Goal: Task Accomplishment & Management: Use online tool/utility

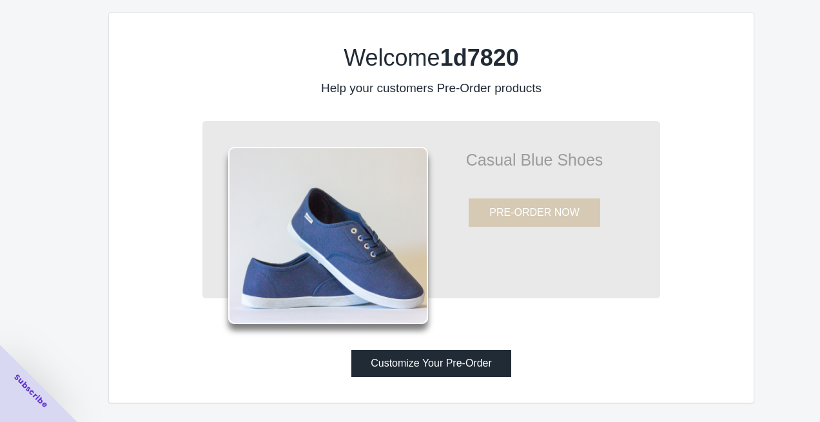
click at [454, 366] on button "Customize Your Pre-Order" at bounding box center [431, 363] width 160 height 27
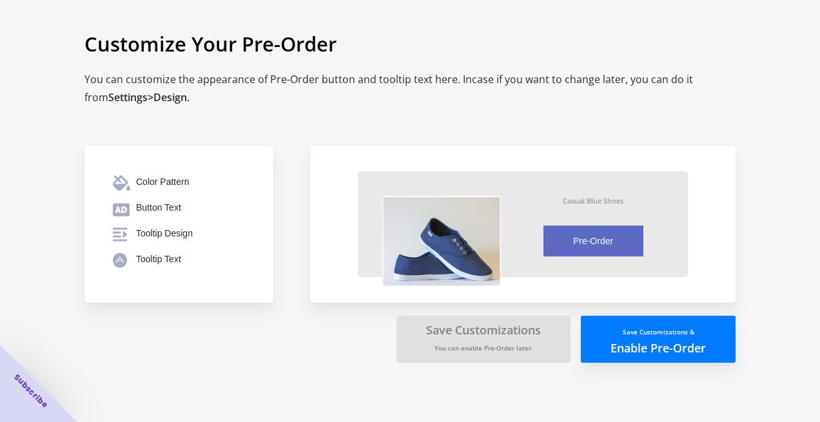
click at [627, 350] on button "Save Customizations & Enable Pre-Order" at bounding box center [658, 339] width 155 height 47
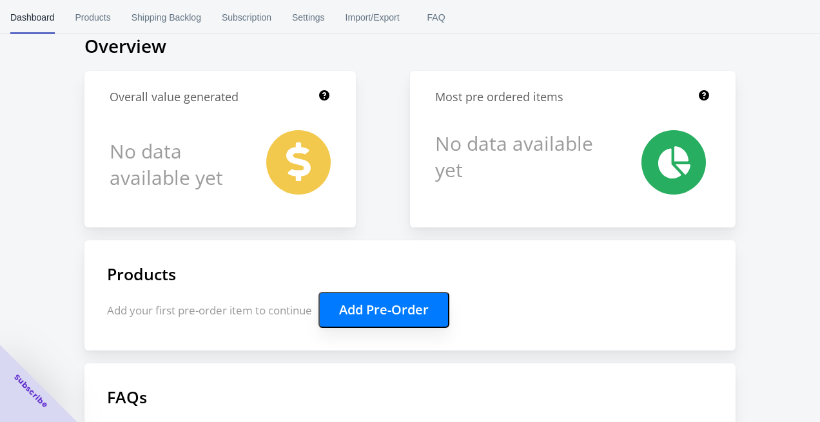
scroll to position [240, 0]
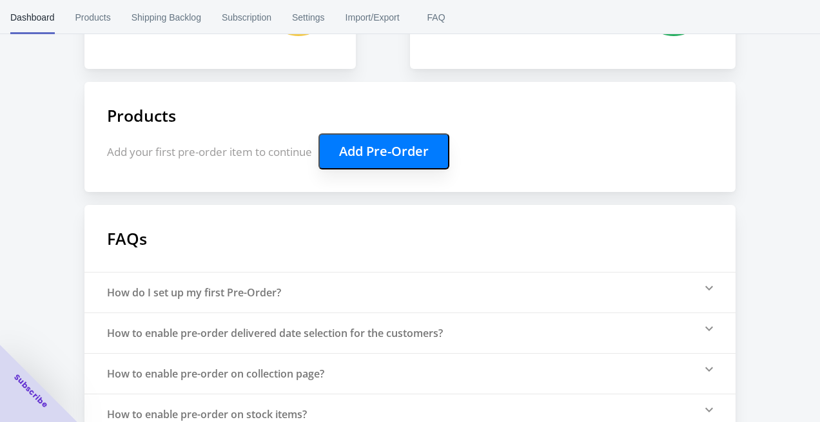
click at [437, 165] on button "Add Pre-Order" at bounding box center [383, 151] width 131 height 36
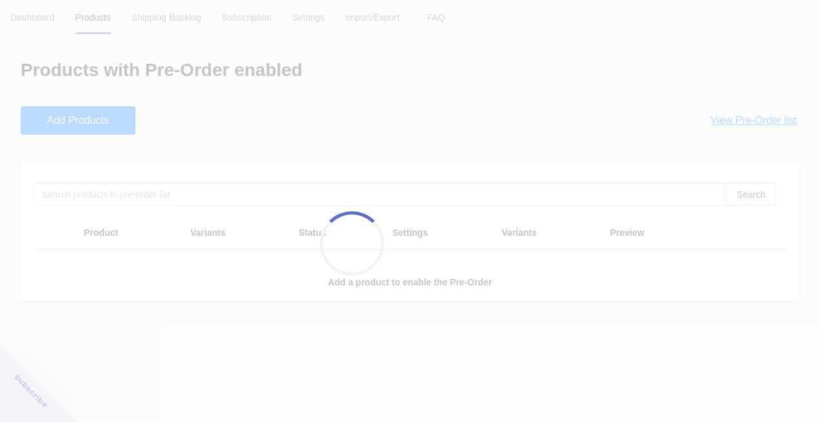
scroll to position [0, 0]
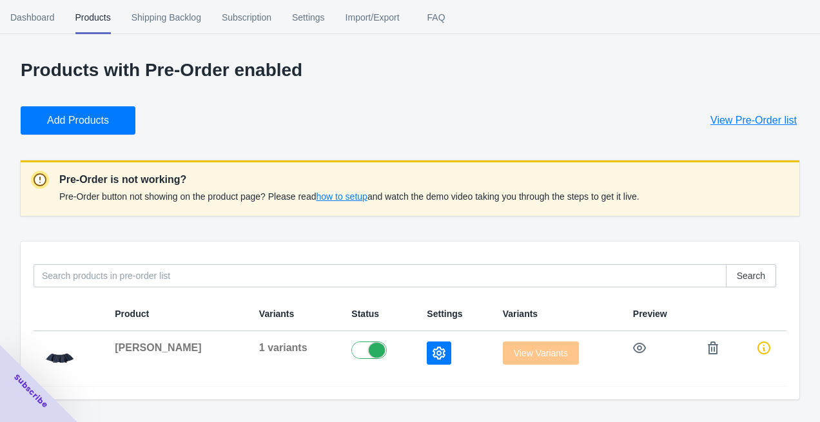
click at [360, 195] on span "how to setup" at bounding box center [341, 196] width 51 height 10
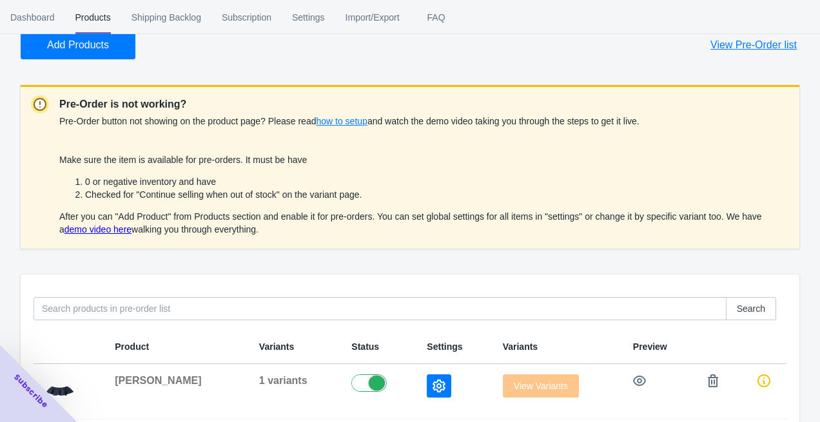
scroll to position [99, 0]
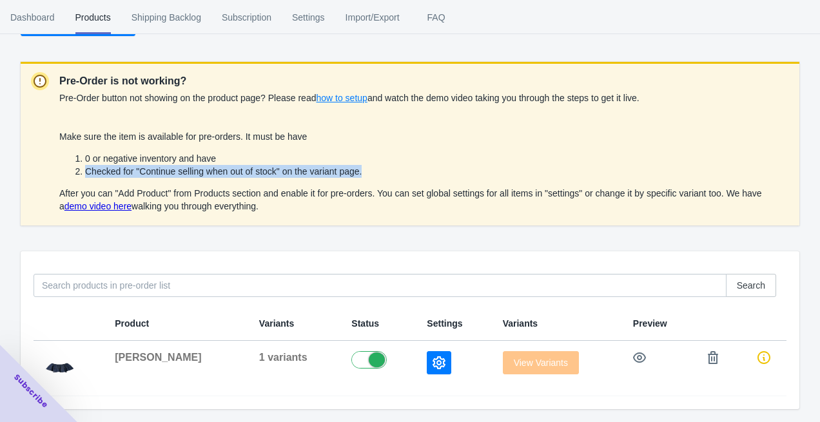
drag, startPoint x: 87, startPoint y: 171, endPoint x: 487, endPoint y: 171, distance: 400.2
click at [487, 171] on li "Checked for "Continue selling when out of stock" on the variant page." at bounding box center [437, 171] width 704 height 13
copy li "Checked for "Continue selling when out of stock" on the variant page."
click at [432, 365] on icon "button" at bounding box center [438, 362] width 13 height 13
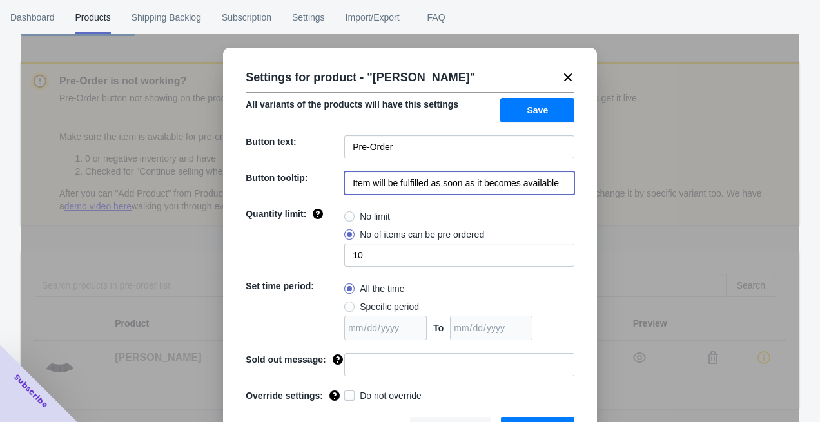
click at [445, 179] on input "Item will be fulfilled as soon as it becomes available" at bounding box center [459, 182] width 230 height 23
click at [568, 74] on icon at bounding box center [567, 77] width 13 height 13
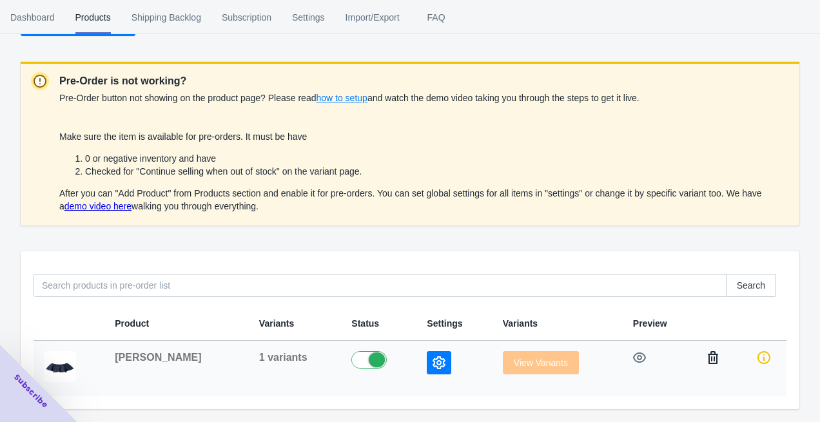
click at [701, 361] on button "button" at bounding box center [712, 357] width 23 height 23
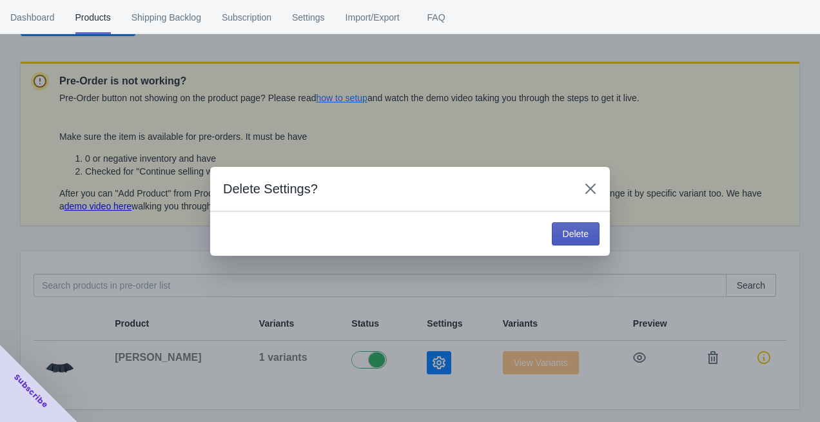
click at [579, 231] on span "Delete" at bounding box center [576, 234] width 26 height 10
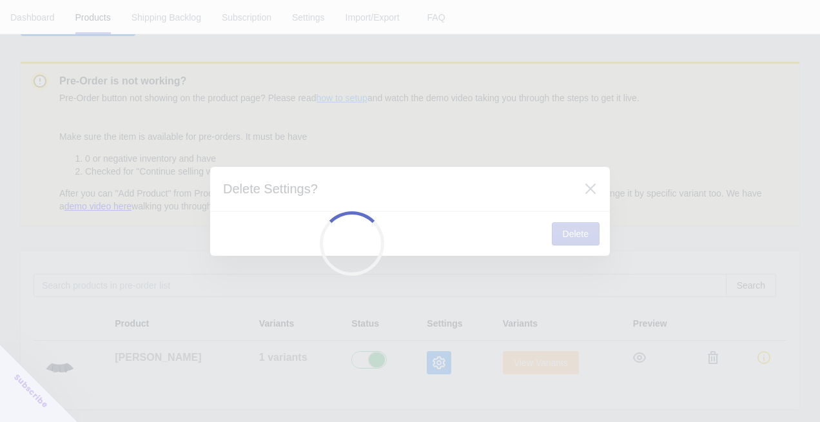
scroll to position [82, 0]
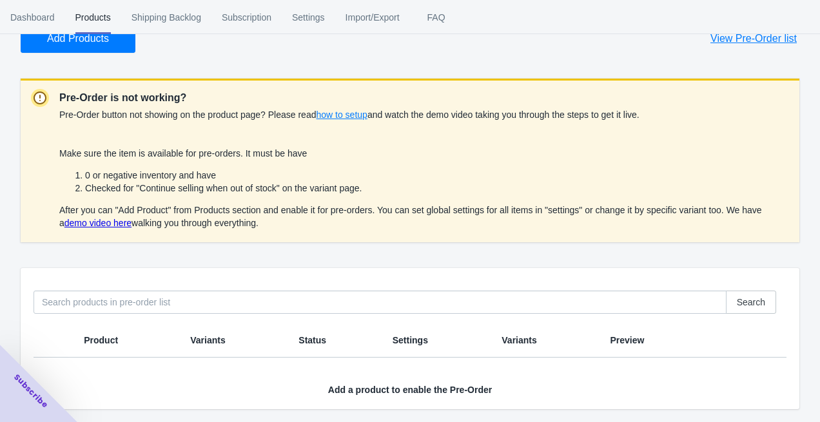
click at [121, 49] on button "Add Products" at bounding box center [78, 38] width 115 height 28
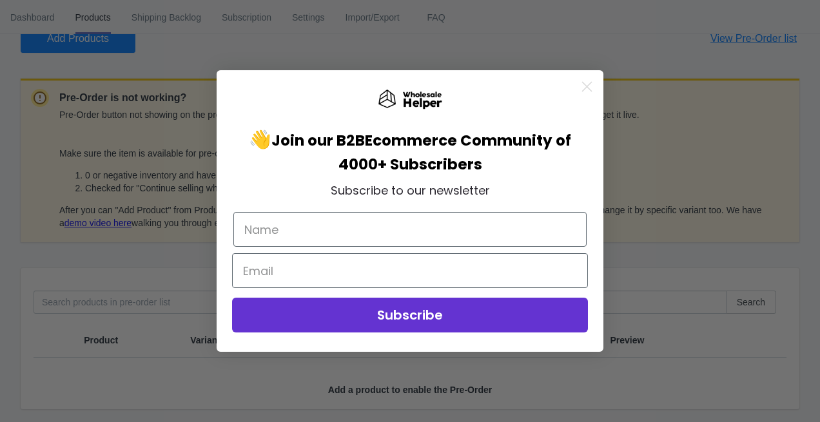
click at [670, 70] on div "Close dialog 👋 Join our B2B Ecommerce Community of 4000+ Subscribers Subscribe …" at bounding box center [410, 211] width 820 height 422
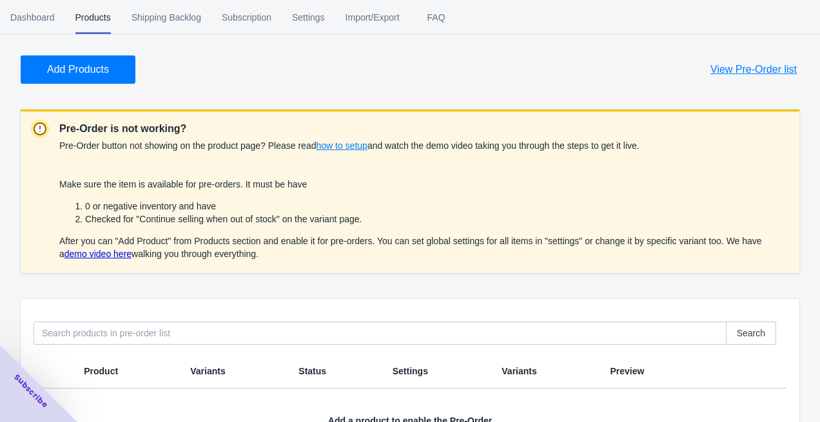
scroll to position [22, 0]
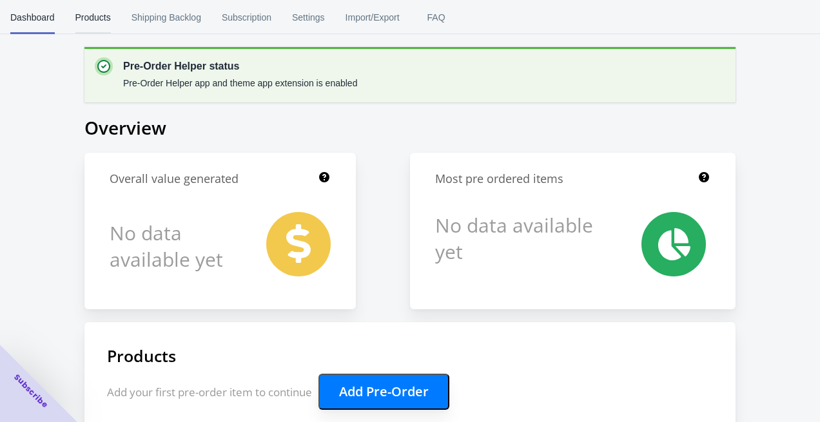
click at [85, 26] on span "Products" at bounding box center [92, 18] width 35 height 34
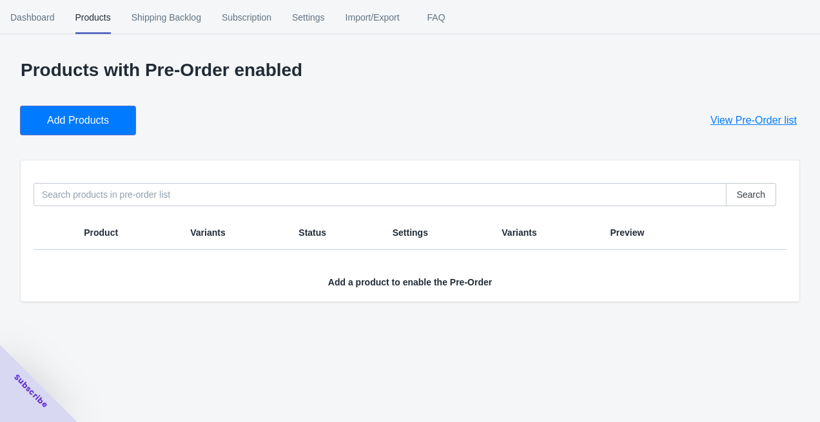
click at [99, 116] on span "Add Products" at bounding box center [78, 120] width 62 height 13
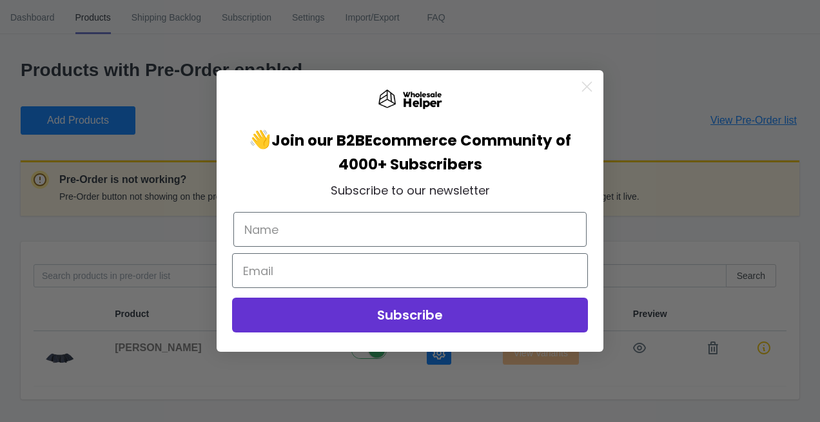
click at [590, 86] on circle "Close dialog" at bounding box center [586, 86] width 21 height 21
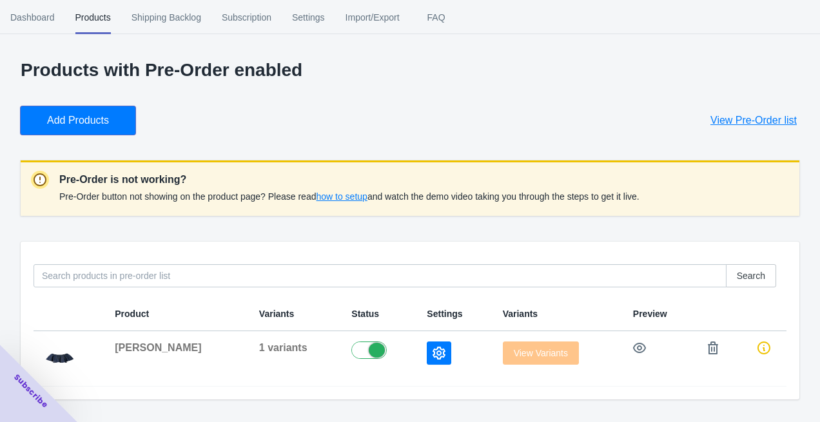
click at [97, 122] on span "Add Products" at bounding box center [78, 120] width 62 height 13
click at [633, 352] on icon "button" at bounding box center [639, 348] width 13 height 10
click at [432, 353] on icon "button" at bounding box center [438, 353] width 13 height 13
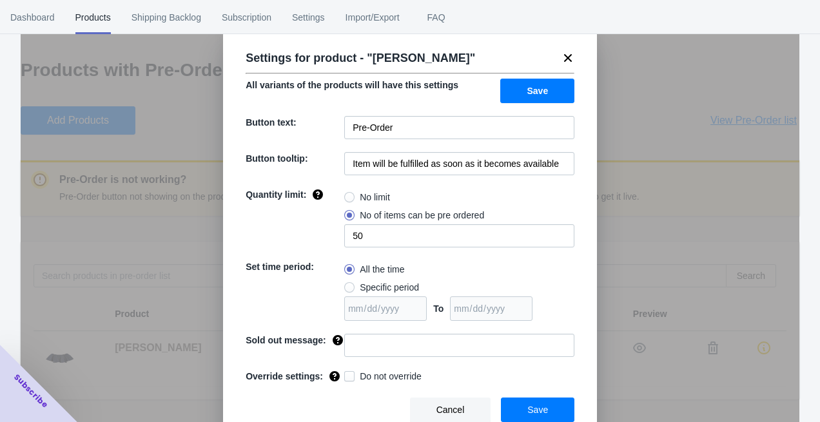
scroll to position [30, 0]
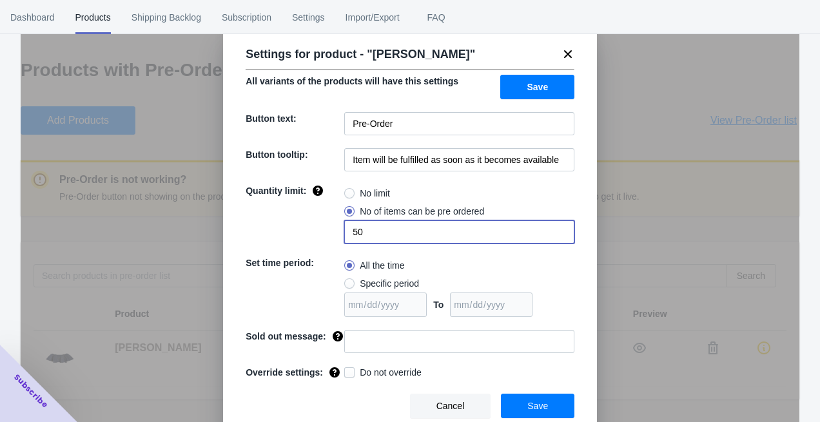
drag, startPoint x: 365, startPoint y: 224, endPoint x: 334, endPoint y: 233, distance: 32.8
click at [334, 233] on div "Quantity limit: No limit No of items can be pre ordered 50" at bounding box center [410, 213] width 329 height 59
type input "5"
radio input "true"
click at [347, 207] on span at bounding box center [349, 211] width 10 height 10
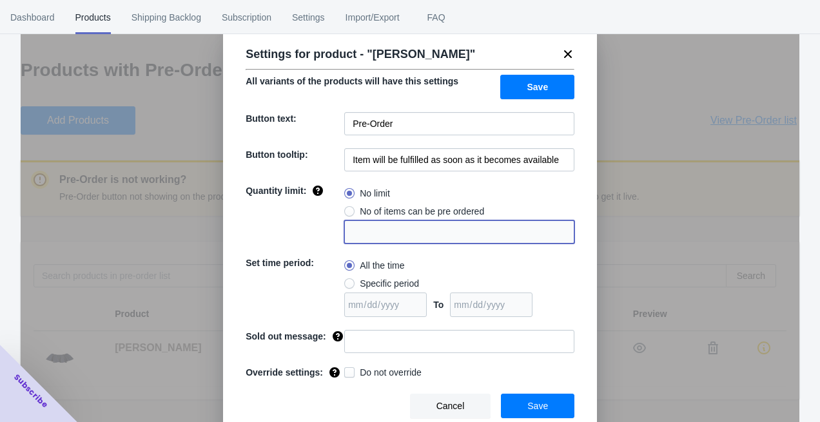
click at [347, 208] on input "No of items can be pre ordered" at bounding box center [347, 208] width 1 height 1
radio input "true"
click at [369, 220] on input "1" at bounding box center [459, 231] width 230 height 23
click at [378, 220] on input "1０" at bounding box center [459, 231] width 230 height 23
type input "1"
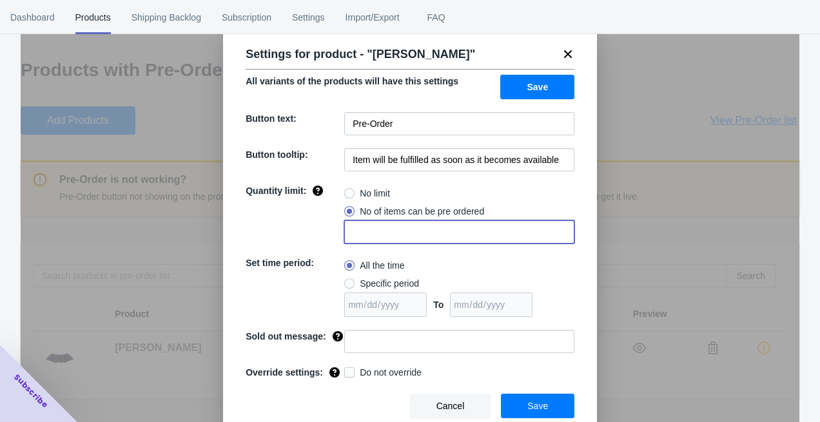
radio input "true"
click at [354, 206] on span at bounding box center [349, 211] width 10 height 10
click at [348, 208] on input "No of items can be pre ordered" at bounding box center [347, 208] width 1 height 1
radio input "true"
click at [367, 224] on input "1" at bounding box center [459, 231] width 230 height 23
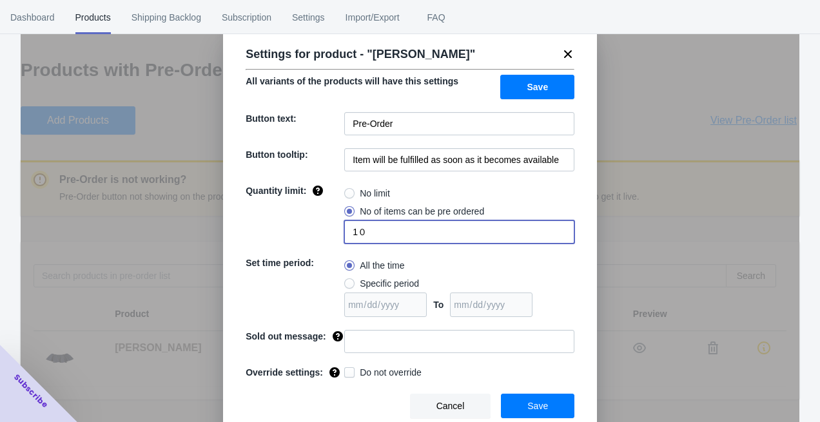
type input "1"
radio input "true"
click at [411, 208] on span "No of items can be pre ordered" at bounding box center [422, 211] width 124 height 13
click at [348, 208] on input "No of items can be pre ordered" at bounding box center [347, 208] width 1 height 1
radio input "true"
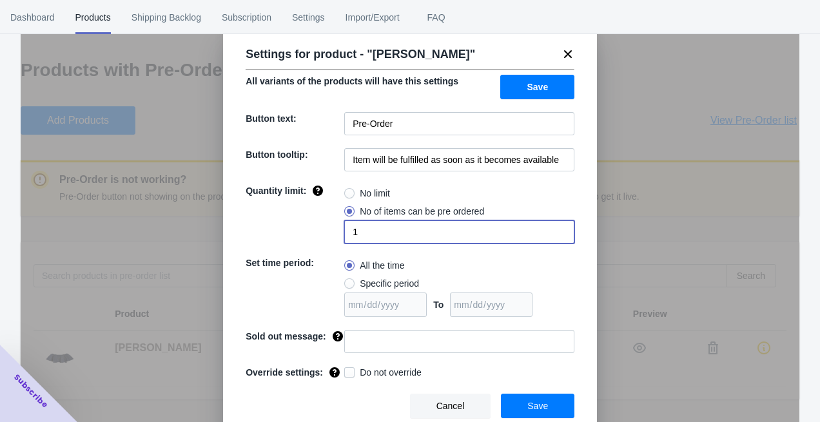
click at [411, 224] on input "1" at bounding box center [459, 231] width 230 height 23
type input "10"
click at [342, 272] on div "Set time period:" at bounding box center [295, 286] width 99 height 61
click at [350, 278] on span at bounding box center [349, 283] width 10 height 10
click at [348, 280] on input "Specific period" at bounding box center [347, 280] width 1 height 1
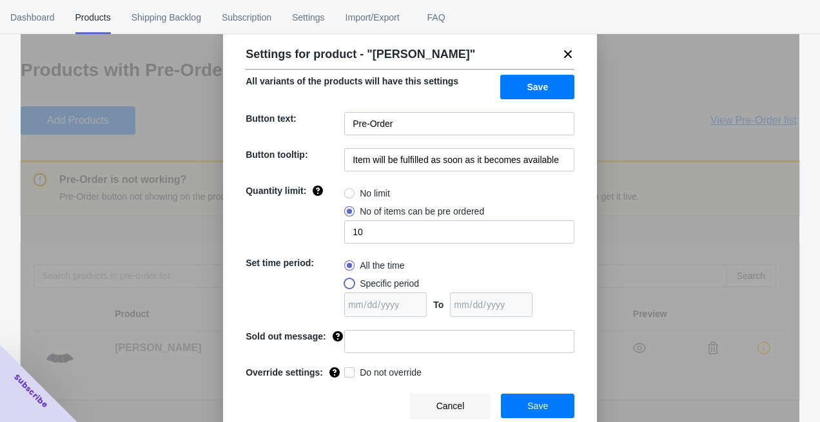
radio input "true"
click at [523, 295] on input "date" at bounding box center [491, 305] width 82 height 24
type input "0200-12-31"
type input "2025-12-31"
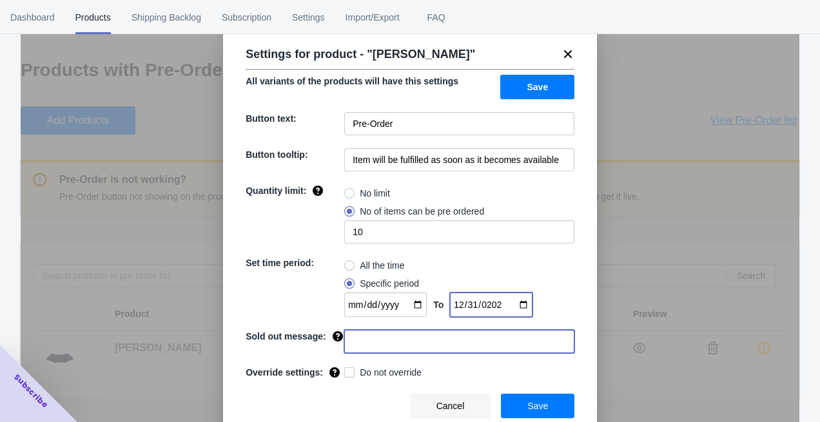
click at [483, 330] on input at bounding box center [459, 341] width 230 height 23
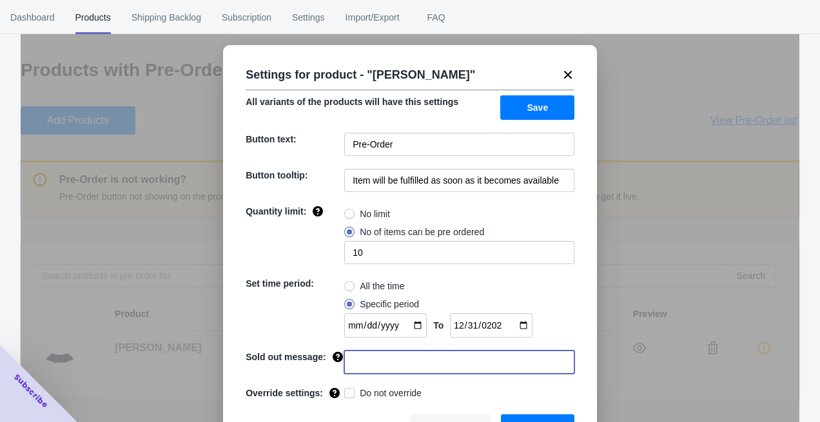
scroll to position [0, 0]
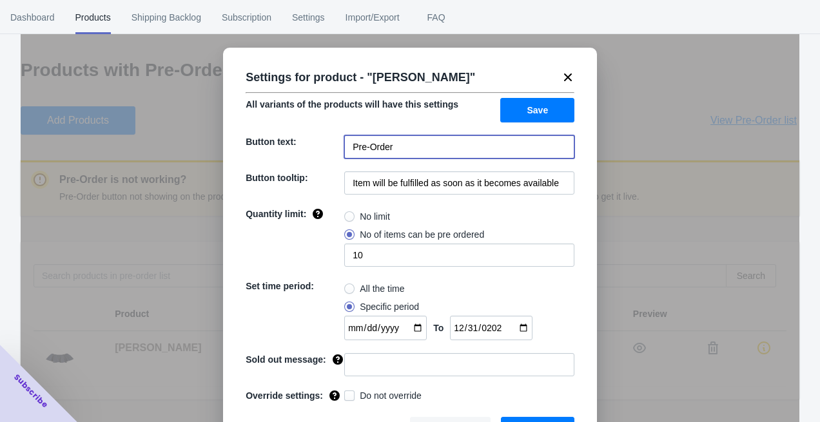
click at [423, 152] on input "Pre-Order" at bounding box center [459, 146] width 230 height 23
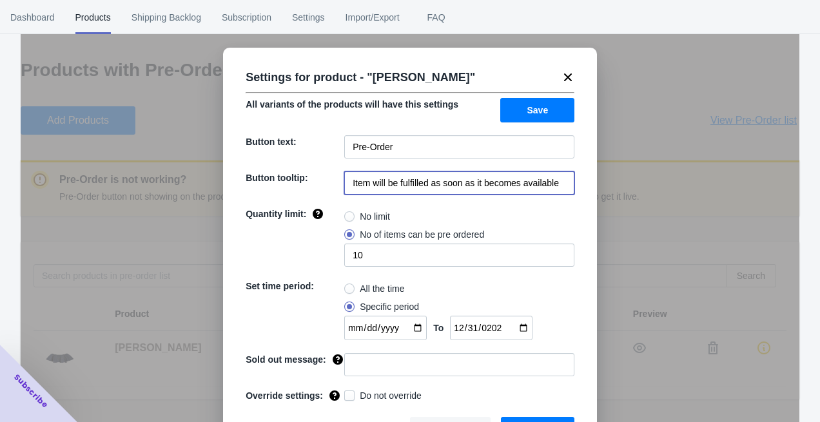
click at [431, 188] on input "Item will be fulfilled as soon as it becomes available" at bounding box center [459, 182] width 230 height 23
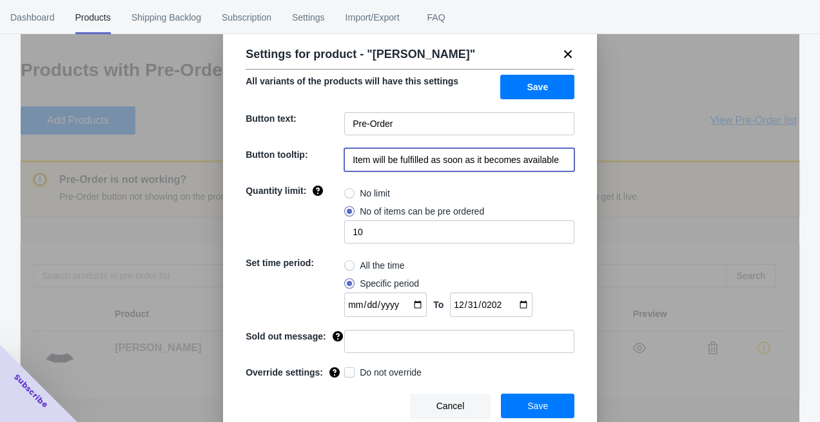
scroll to position [29, 0]
click at [516, 92] on button "Save" at bounding box center [537, 87] width 74 height 24
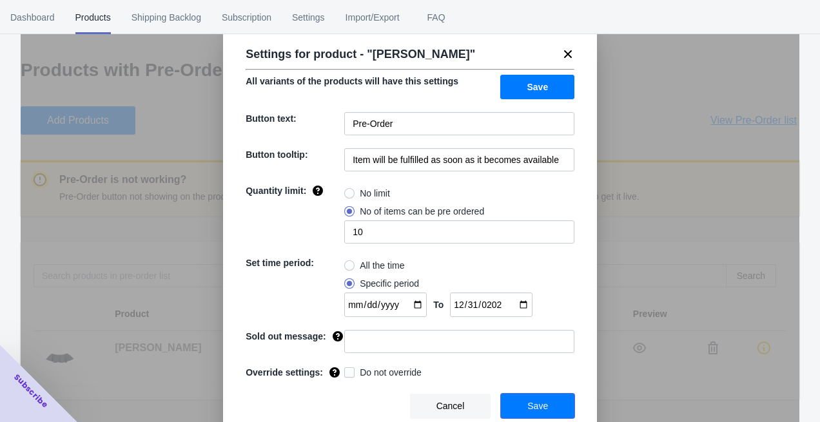
click at [520, 397] on button "Save" at bounding box center [537, 406] width 73 height 24
click at [406, 296] on input "date" at bounding box center [385, 305] width 82 height 24
click at [354, 265] on span at bounding box center [349, 265] width 10 height 10
click at [348, 263] on input "All the time" at bounding box center [347, 262] width 1 height 1
radio input "true"
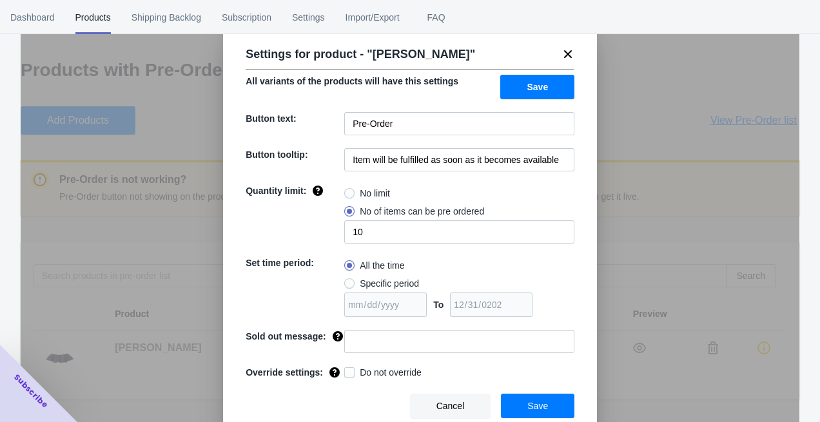
click at [546, 407] on span "Save" at bounding box center [537, 406] width 21 height 10
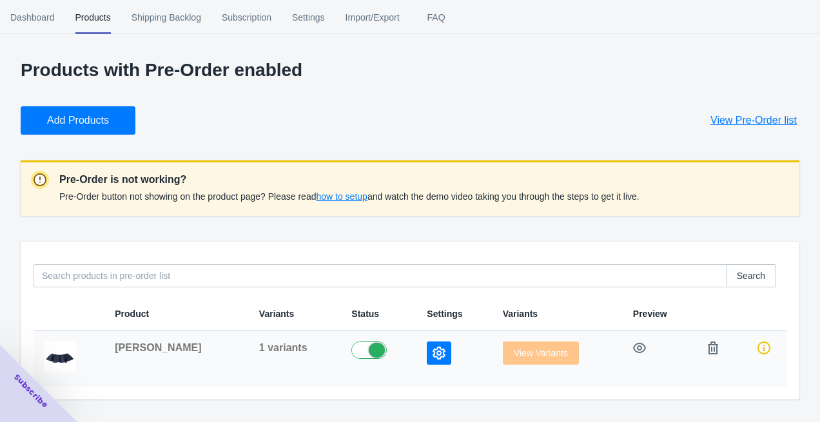
click at [351, 350] on label at bounding box center [378, 349] width 55 height 15
checkbox input "true"
click at [633, 351] on icon "button" at bounding box center [639, 348] width 13 height 10
click at [360, 197] on span "how to setup" at bounding box center [341, 196] width 51 height 10
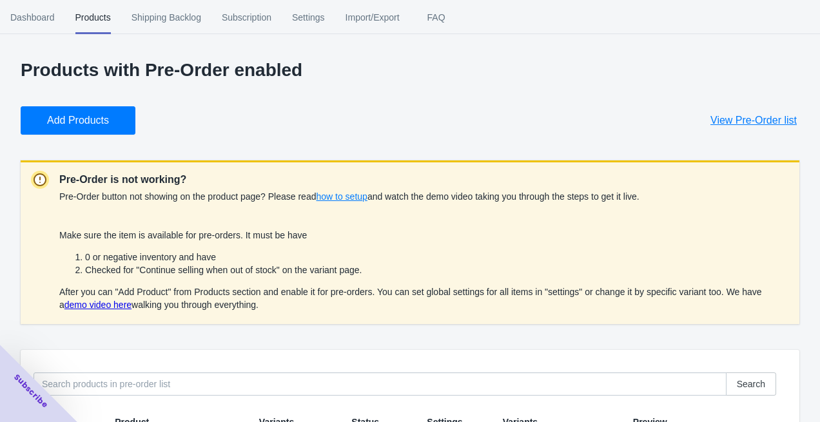
scroll to position [99, 0]
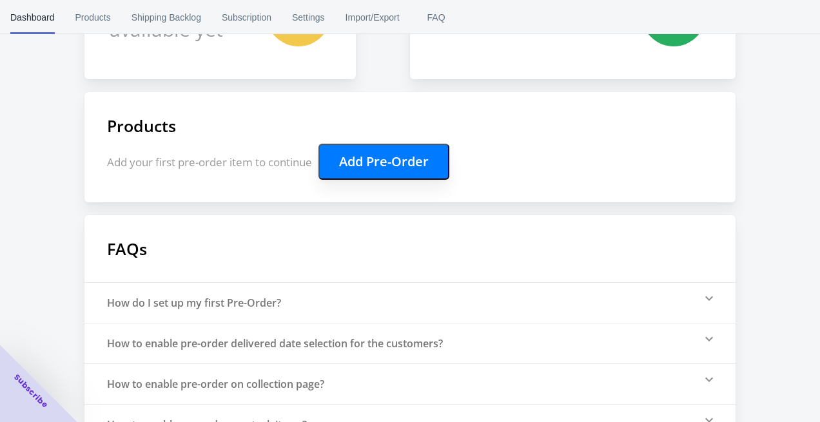
scroll to position [307, 0]
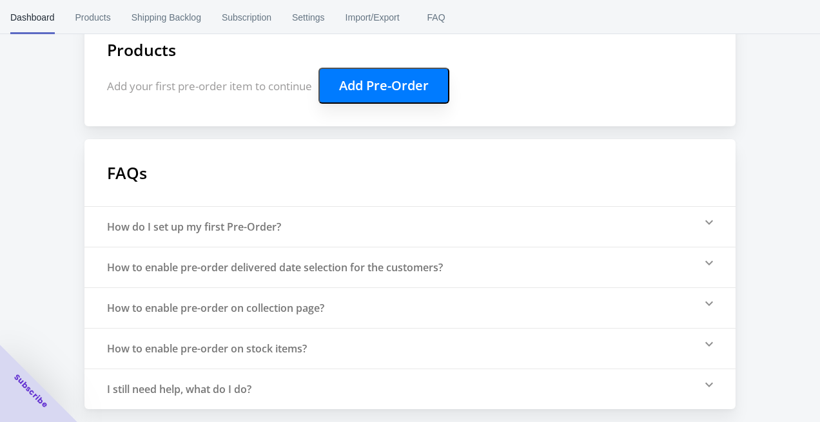
click at [363, 94] on button "Add Pre-Order" at bounding box center [383, 86] width 131 height 36
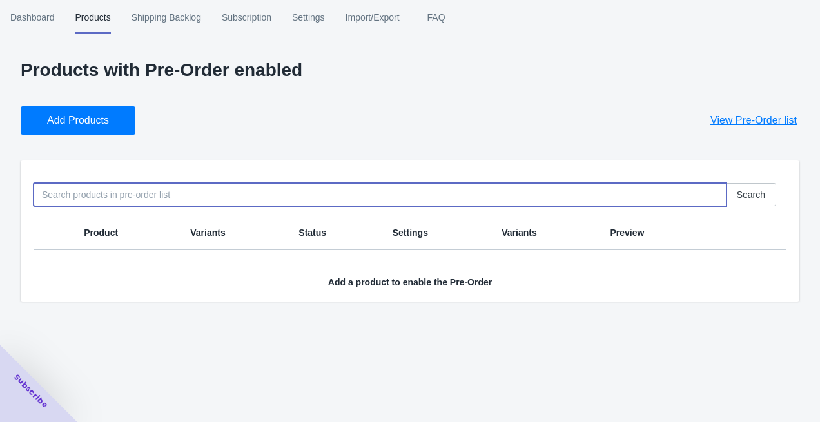
click at [149, 197] on input at bounding box center [380, 194] width 693 height 23
type input "じ"
type input "jo"
click at [513, 186] on input "jo" at bounding box center [380, 194] width 693 height 23
click at [371, 206] on input "jo" at bounding box center [380, 194] width 693 height 23
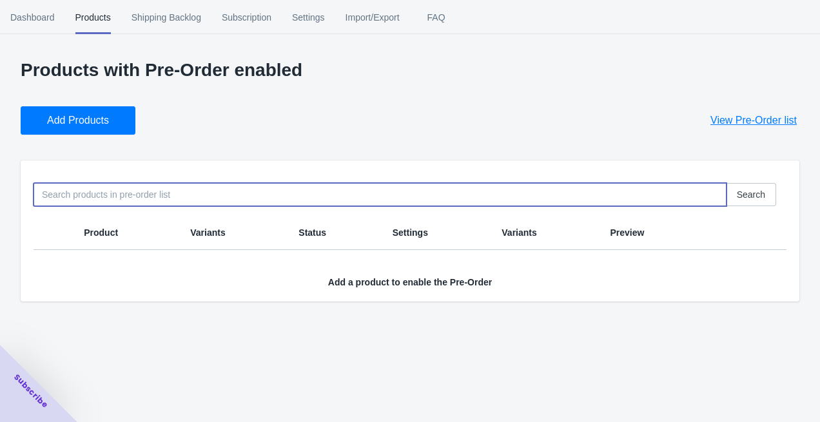
click at [371, 206] on input at bounding box center [380, 194] width 693 height 23
click at [219, 200] on input at bounding box center [380, 194] width 693 height 23
type input "J"
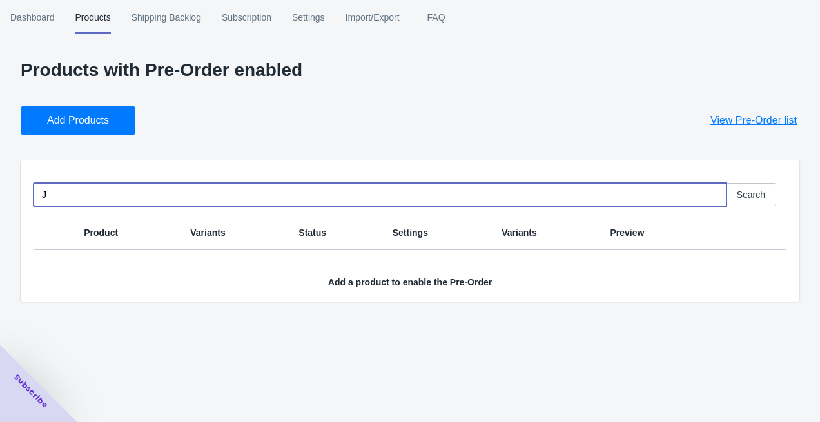
click at [108, 140] on div "Products with Pre-Order enabled Add Products View Pre-Order list J Search Produ…" at bounding box center [410, 181] width 778 height 242
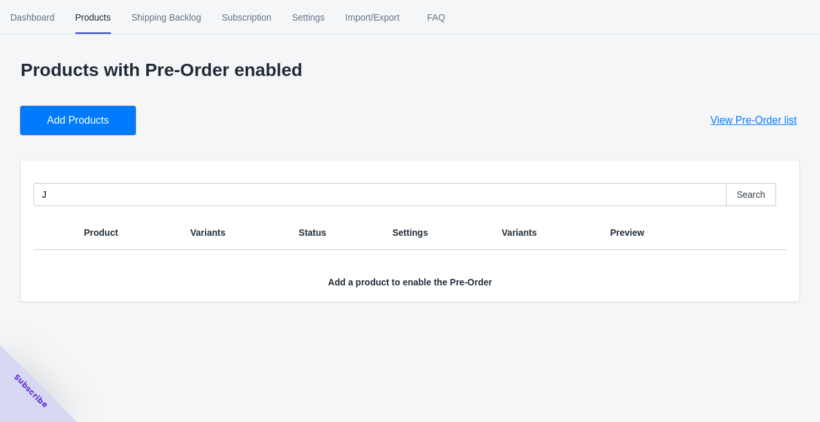
click at [102, 127] on button "Add Products" at bounding box center [78, 120] width 115 height 28
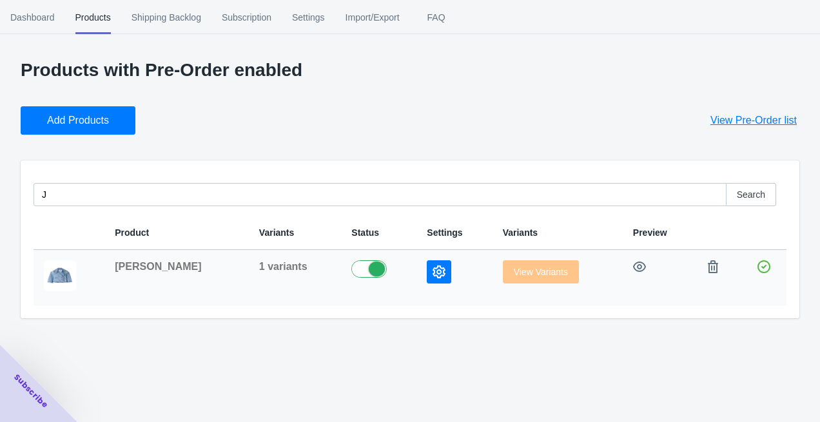
click at [432, 268] on icon "button" at bounding box center [438, 272] width 13 height 13
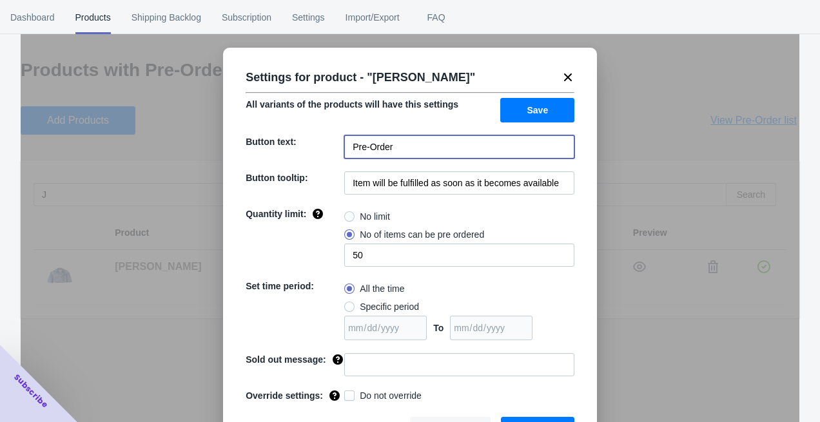
click at [402, 148] on input "Pre-Order" at bounding box center [459, 146] width 230 height 23
drag, startPoint x: 405, startPoint y: 147, endPoint x: 324, endPoint y: 147, distance: 81.2
click at [324, 147] on div "Button text: Pre-Order　予約購入する" at bounding box center [410, 146] width 329 height 23
type input "予約購入する"
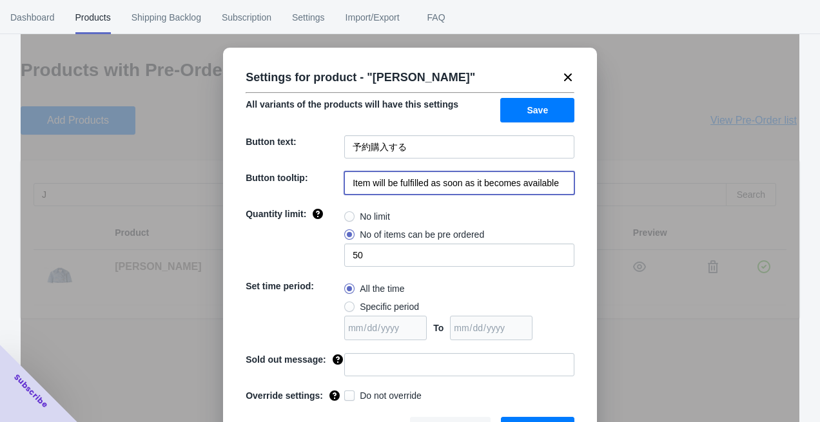
click at [451, 179] on input "Item will be fulfilled as soon as it becomes available" at bounding box center [459, 182] width 230 height 23
type input "10月下旬〜11月初旬配送予定"
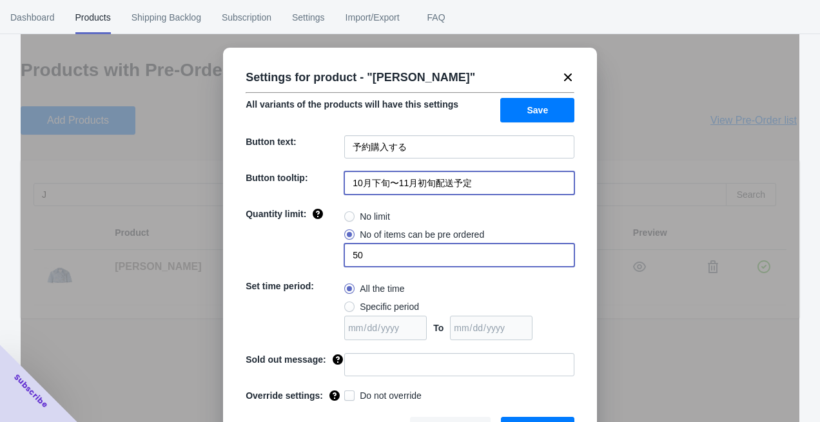
click at [378, 260] on input "50" at bounding box center [459, 255] width 230 height 23
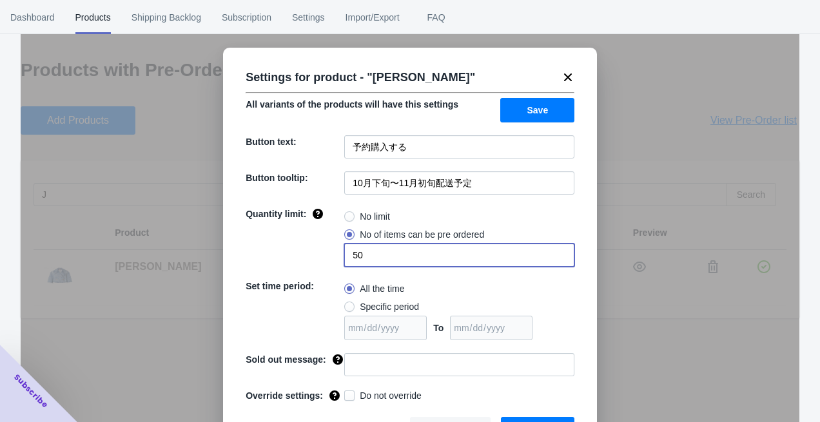
type input "5"
radio input "true"
click at [349, 236] on span at bounding box center [349, 234] width 10 height 10
click at [348, 232] on input "No of items can be pre ordered" at bounding box center [347, 231] width 1 height 1
radio input "true"
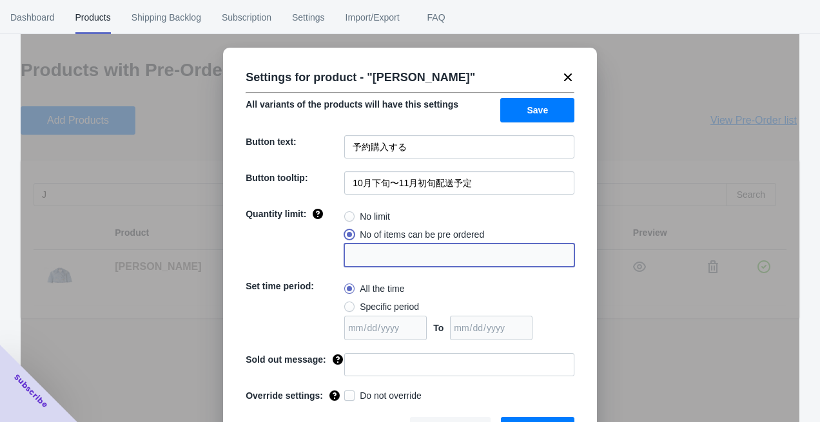
type input "1"
click at [360, 263] on input "1" at bounding box center [459, 255] width 230 height 23
radio input "true"
click at [345, 237] on span at bounding box center [349, 234] width 10 height 10
click at [347, 232] on input "No of items can be pre ordered" at bounding box center [347, 231] width 1 height 1
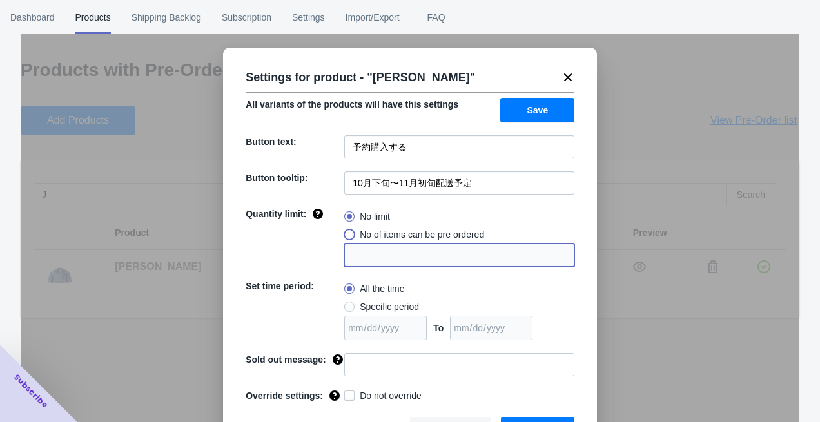
radio input "true"
type input "1"
click at [360, 252] on input "1" at bounding box center [459, 255] width 230 height 23
radio input "true"
click at [347, 237] on span at bounding box center [349, 234] width 10 height 10
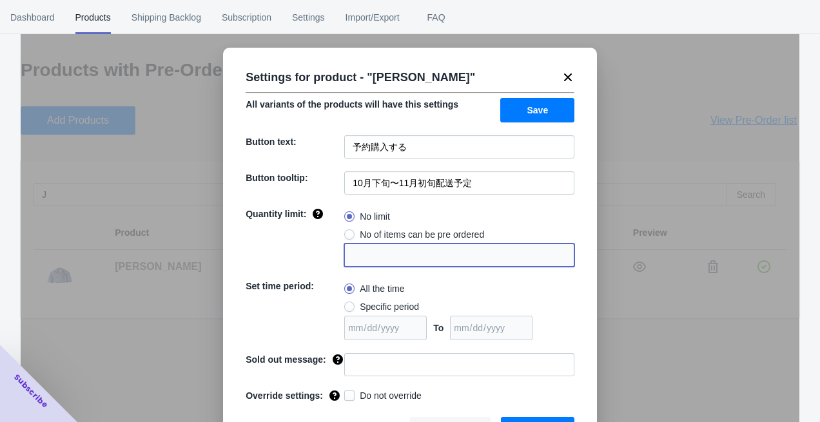
click at [347, 232] on input "No of items can be pre ordered" at bounding box center [347, 231] width 1 height 1
radio input "true"
click at [356, 249] on input "1" at bounding box center [459, 255] width 230 height 23
type input "0"
radio input "true"
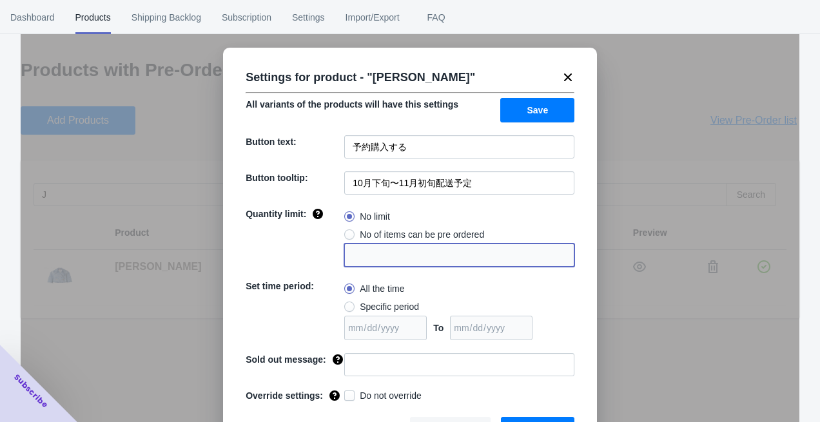
click at [349, 238] on span at bounding box center [349, 234] width 10 height 10
click at [348, 232] on input "No of items can be pre ordered" at bounding box center [347, 231] width 1 height 1
radio input "true"
click at [361, 260] on input "1" at bounding box center [459, 255] width 230 height 23
type input "20"
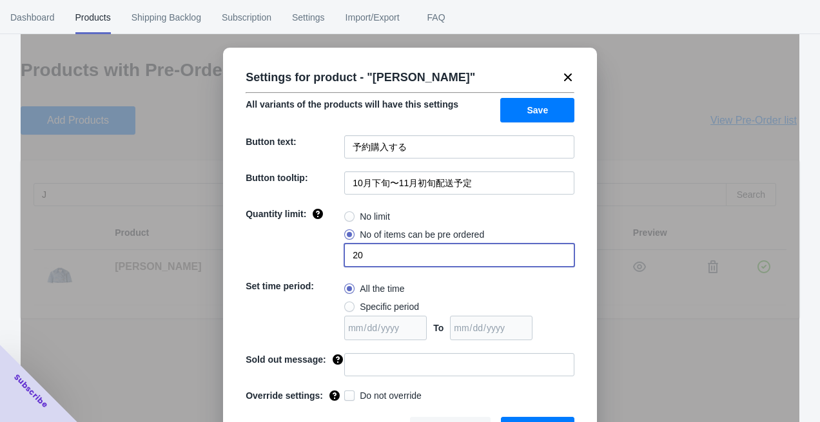
click at [408, 292] on div "All the time" at bounding box center [459, 289] width 230 height 18
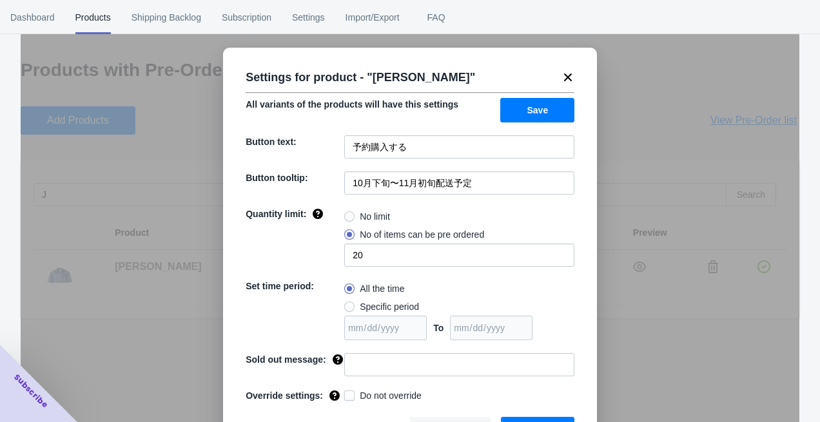
scroll to position [30, 0]
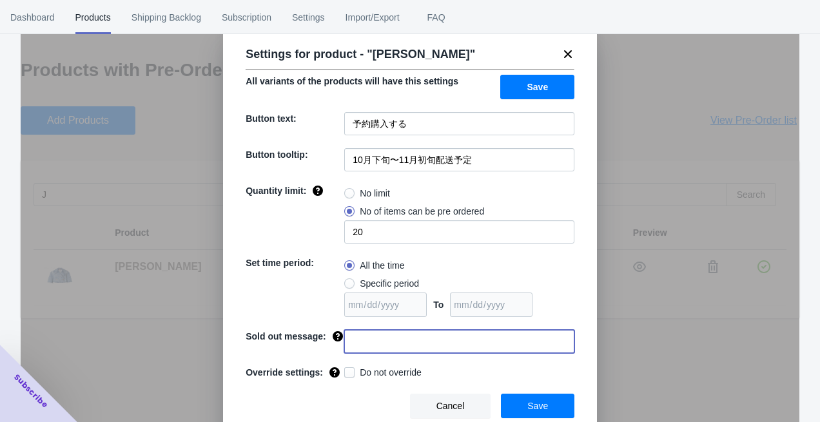
click at [436, 336] on input at bounding box center [459, 341] width 230 height 23
type input "こ"
type input "完売しました"
type input "完売"
click at [539, 404] on span "Save" at bounding box center [537, 406] width 21 height 10
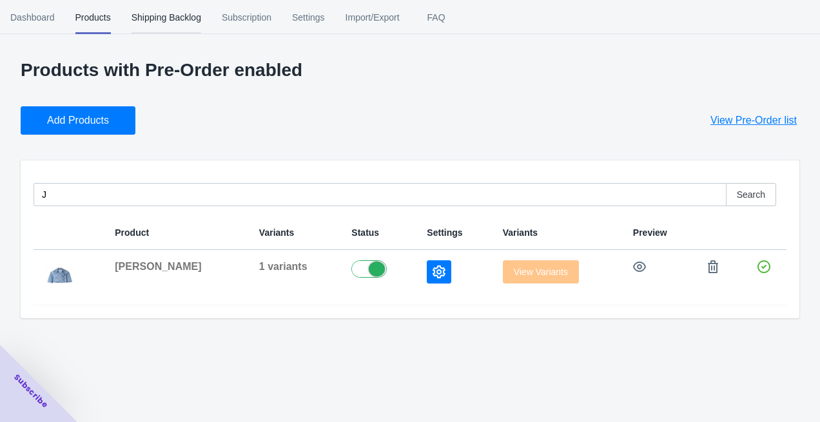
click at [191, 23] on span "Shipping Backlog" at bounding box center [166, 18] width 70 height 34
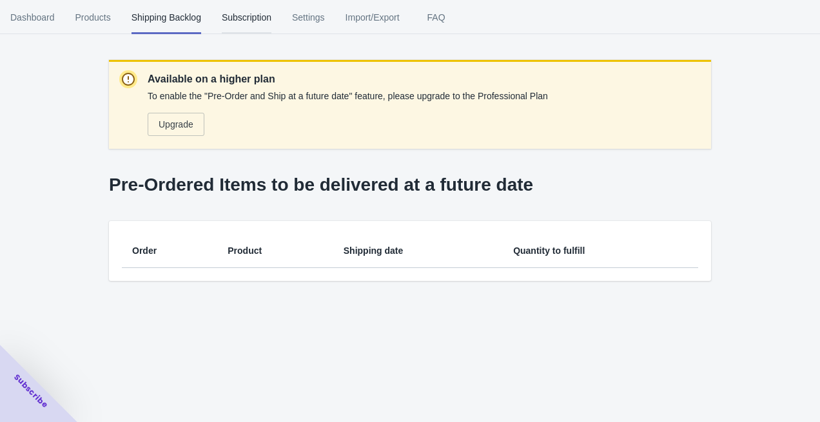
click at [255, 25] on span "Subscription" at bounding box center [247, 18] width 50 height 34
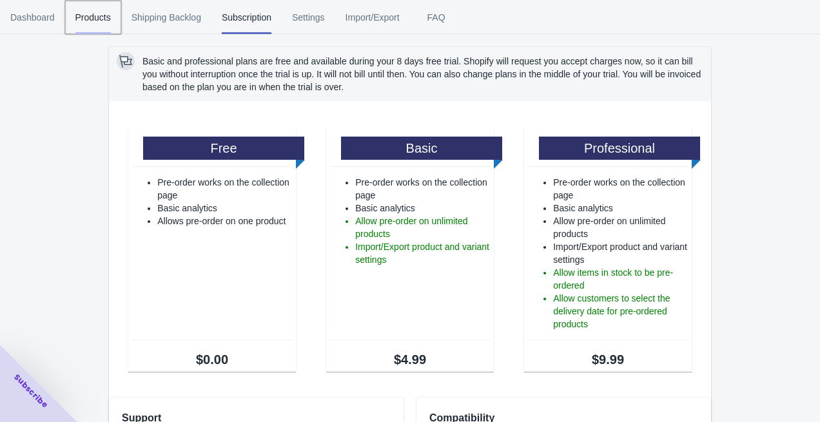
click at [90, 15] on span "Products" at bounding box center [92, 18] width 35 height 34
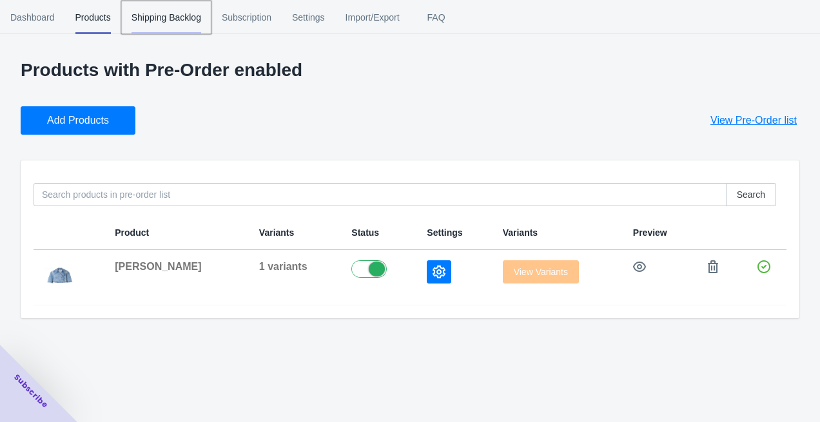
click at [189, 22] on span "Shipping Backlog" at bounding box center [166, 18] width 70 height 34
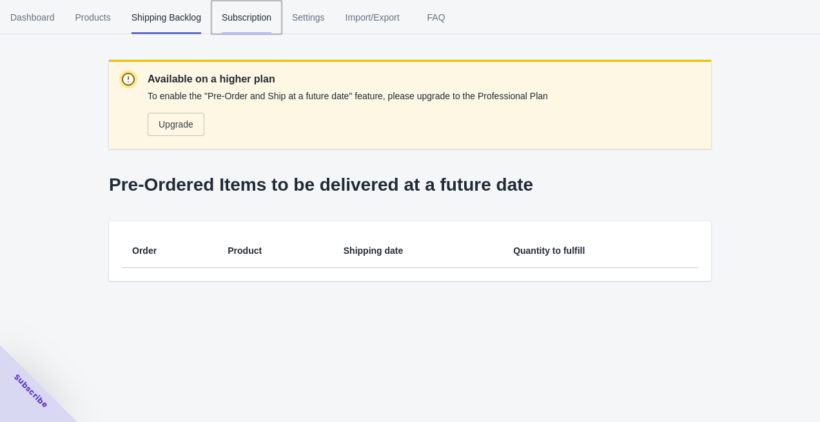
click at [271, 24] on span "Subscription" at bounding box center [247, 18] width 50 height 34
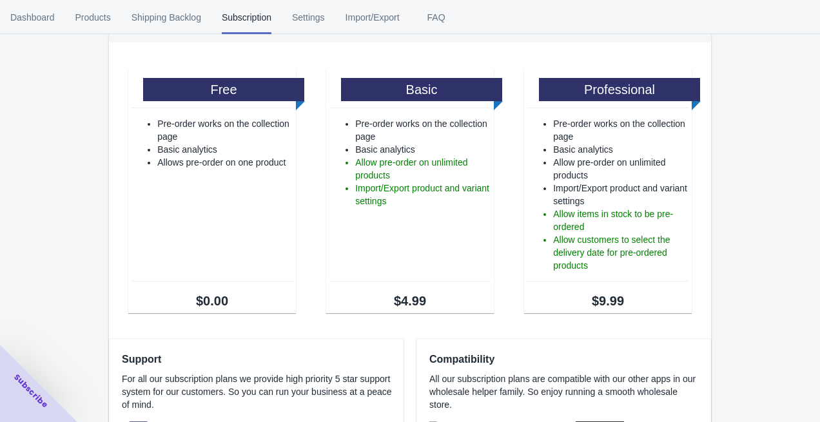
scroll to position [53, 0]
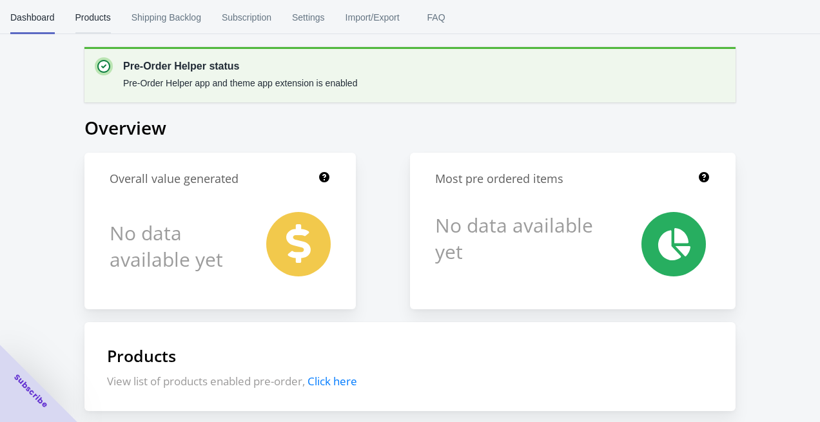
click at [90, 24] on span "Products" at bounding box center [92, 18] width 35 height 34
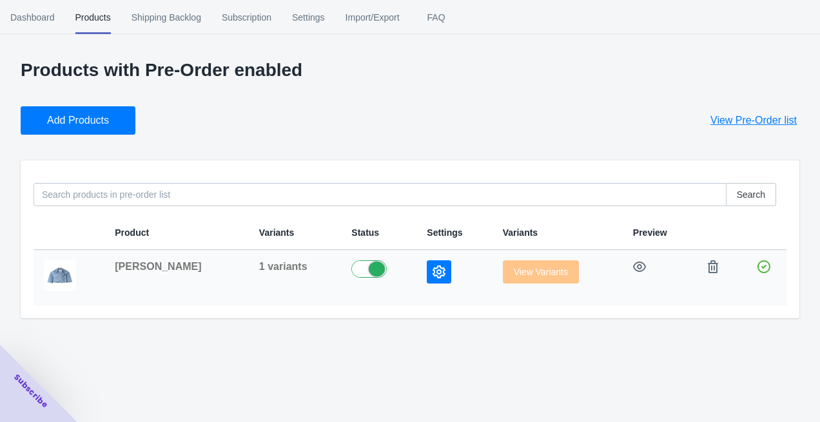
click at [427, 278] on button "button" at bounding box center [439, 271] width 24 height 23
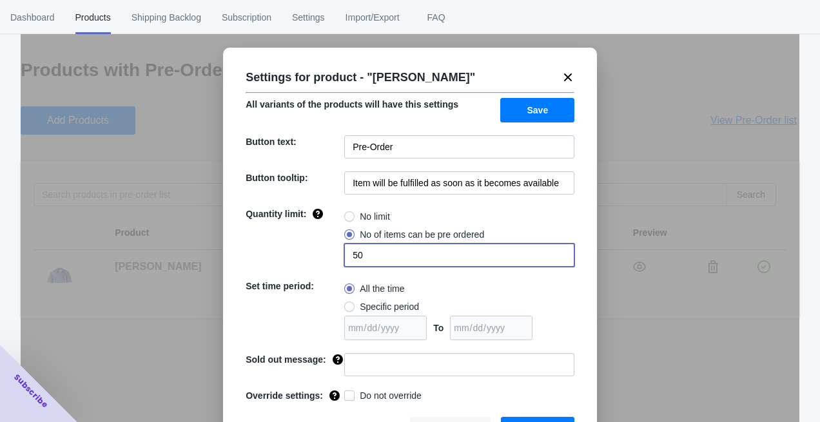
click at [364, 258] on input "50" at bounding box center [459, 255] width 230 height 23
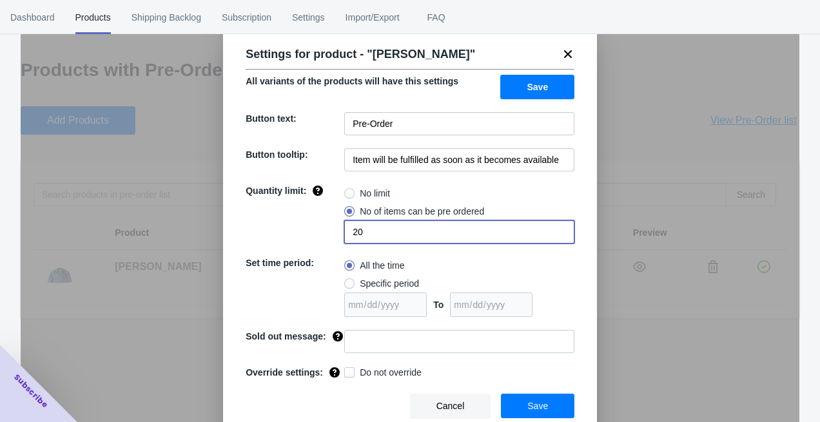
type input "20"
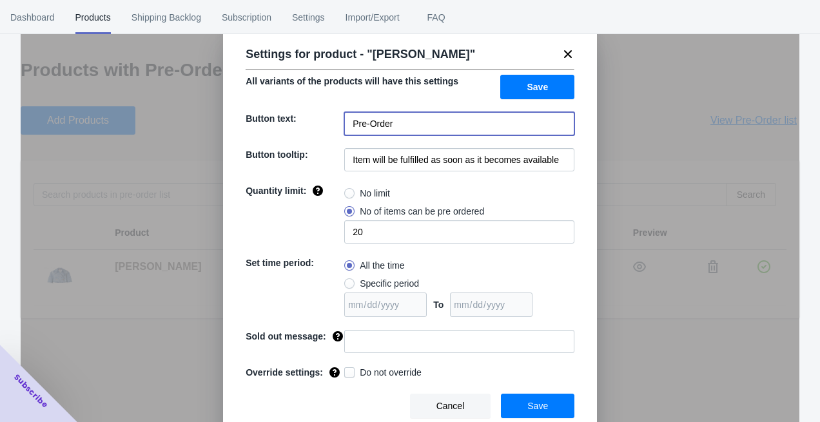
click at [401, 119] on input "Pre-Order" at bounding box center [459, 123] width 230 height 23
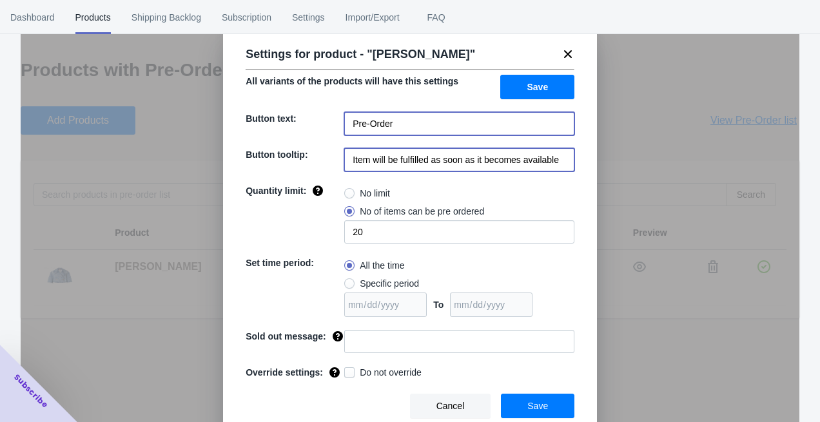
click at [402, 157] on input "Item will be fulfilled as soon as it becomes available" at bounding box center [459, 159] width 230 height 23
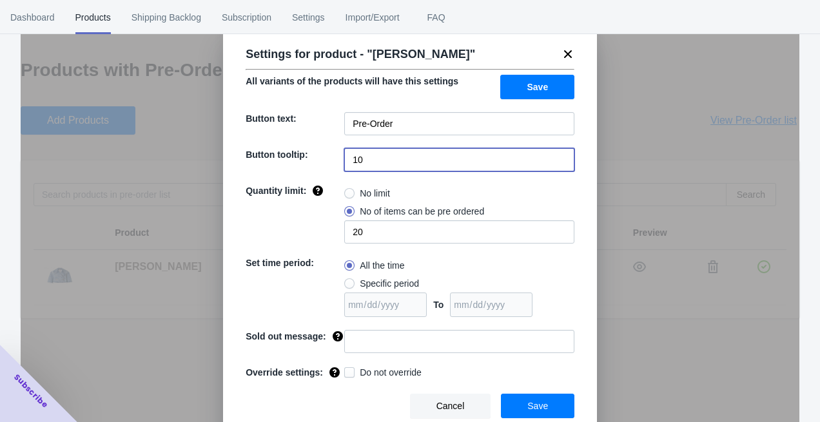
type input "10月下旬〜11月初旬配送予定"
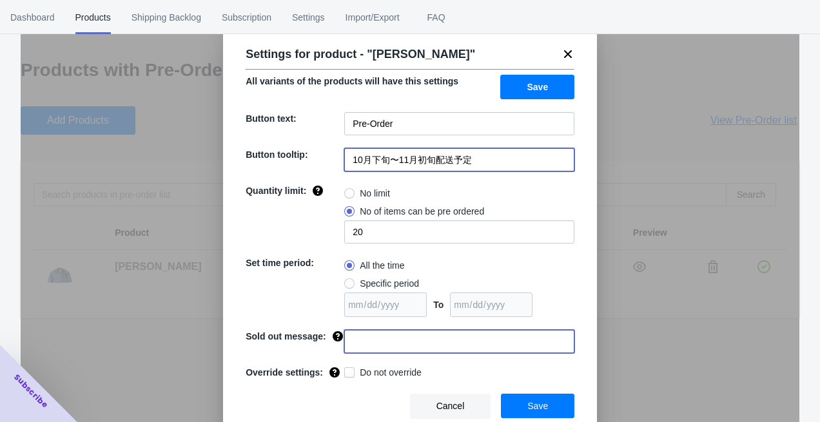
click at [418, 336] on input at bounding box center [459, 341] width 230 height 23
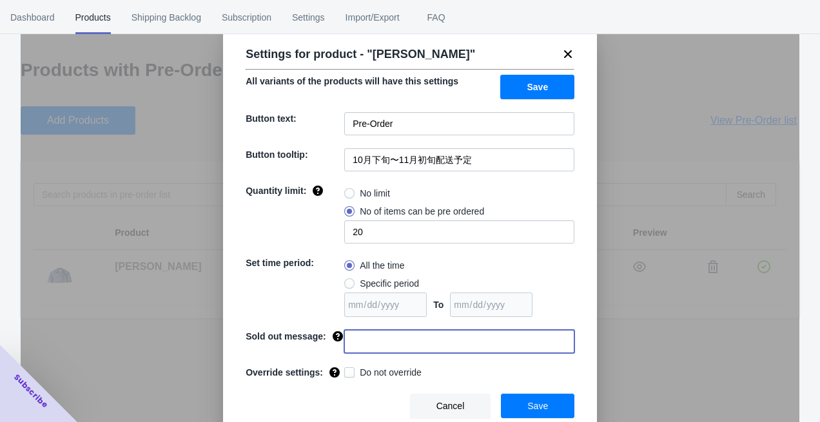
type input "完売"
click at [541, 406] on span "Save" at bounding box center [537, 406] width 21 height 10
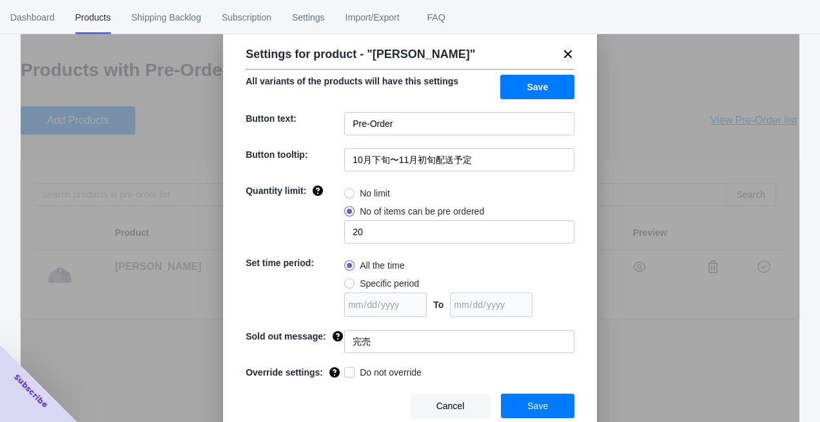
click at [536, 401] on span "Save" at bounding box center [537, 406] width 21 height 10
click at [530, 82] on span "Save" at bounding box center [537, 87] width 21 height 10
click at [524, 408] on button "Save" at bounding box center [537, 406] width 73 height 24
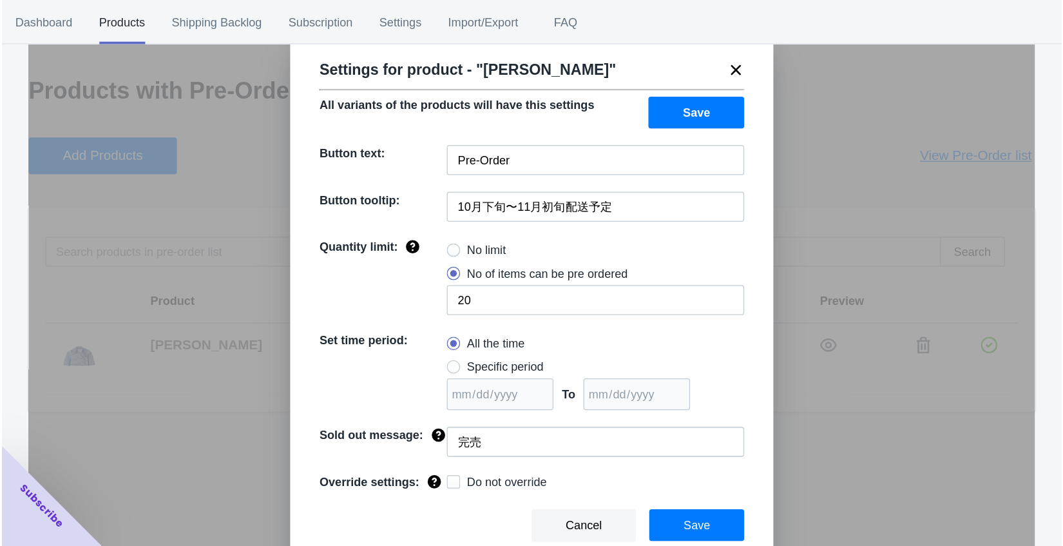
scroll to position [0, 0]
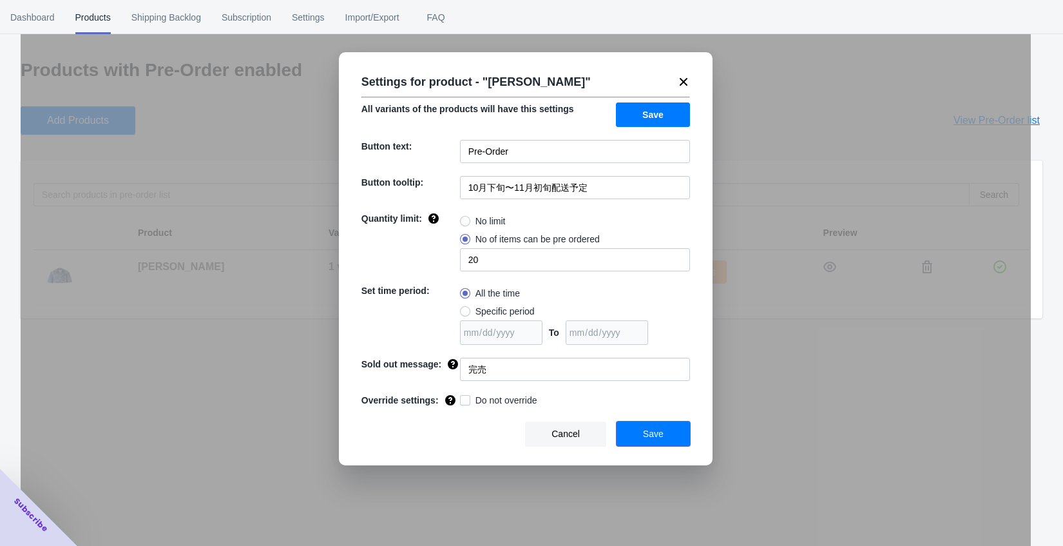
click at [650, 421] on button "Save" at bounding box center [653, 433] width 73 height 24
click at [670, 112] on button "Save" at bounding box center [653, 114] width 74 height 24
click at [686, 82] on icon at bounding box center [683, 81] width 13 height 13
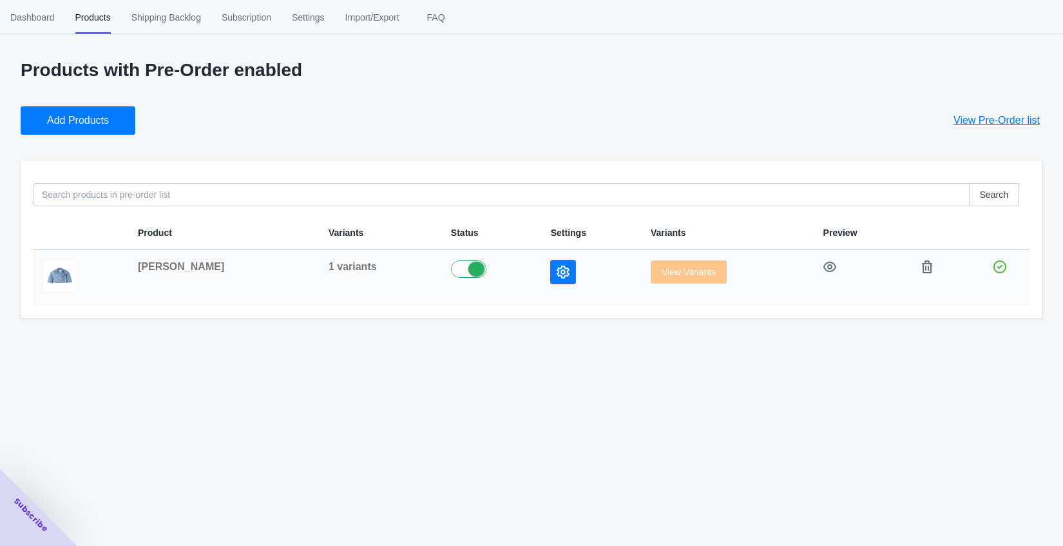
click at [551, 279] on button "button" at bounding box center [563, 271] width 24 height 23
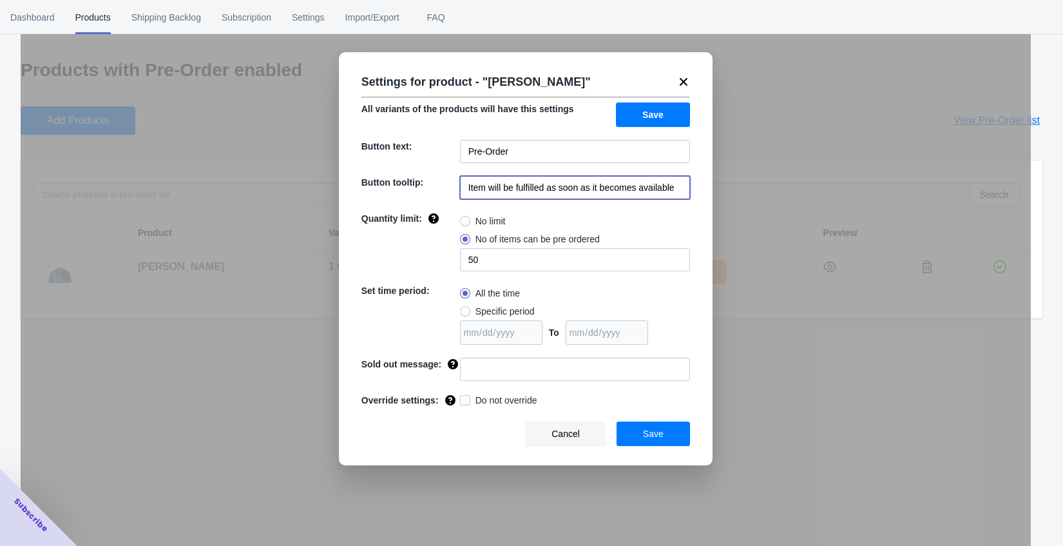
click at [544, 189] on input "Item will be fulfilled as soon as it becomes available" at bounding box center [575, 187] width 230 height 23
click at [544, 189] on input at bounding box center [575, 187] width 230 height 23
click at [557, 184] on input at bounding box center [575, 187] width 230 height 23
type input "Item will be fulfilled as soon as it becomes available"
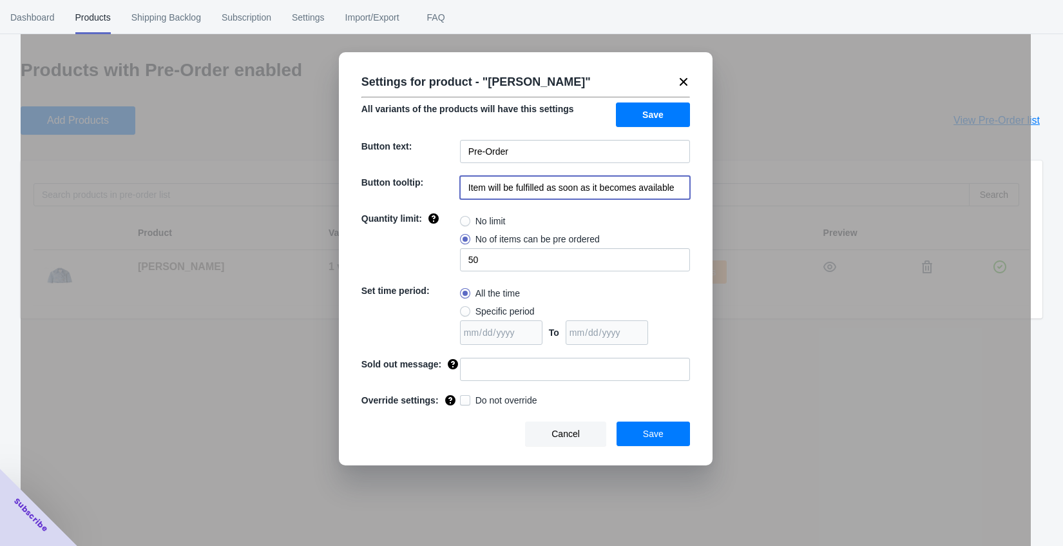
click at [557, 191] on input "Item will be fulfilled as soon as it becomes available" at bounding box center [575, 187] width 230 height 23
paste input "バスト115cm　肩幅49cm　袖丈31cm　袖口40cm　裾幅116cm　着丈42cm"
type input "バスト115cm　肩幅49cm　袖丈31cm　袖口40cm　裾幅116cm　着丈42cm"
click at [557, 191] on input at bounding box center [575, 187] width 230 height 23
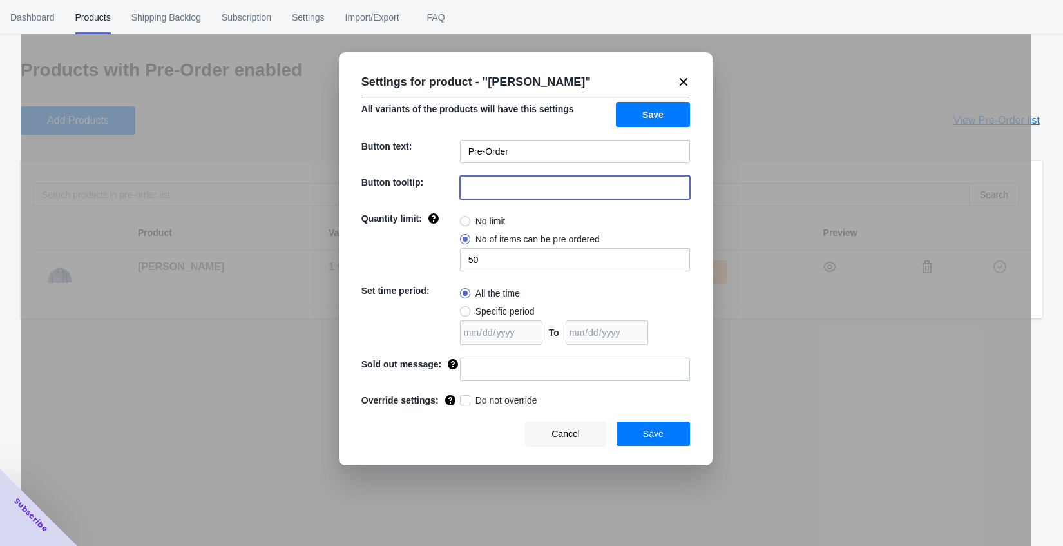
click at [557, 191] on input at bounding box center [575, 187] width 230 height 23
click at [564, 231] on label "No of items can be pre ordered" at bounding box center [530, 239] width 140 height 18
click at [464, 236] on input "No of items can be pre ordered" at bounding box center [463, 236] width 1 height 1
click at [552, 194] on input at bounding box center [575, 187] width 230 height 23
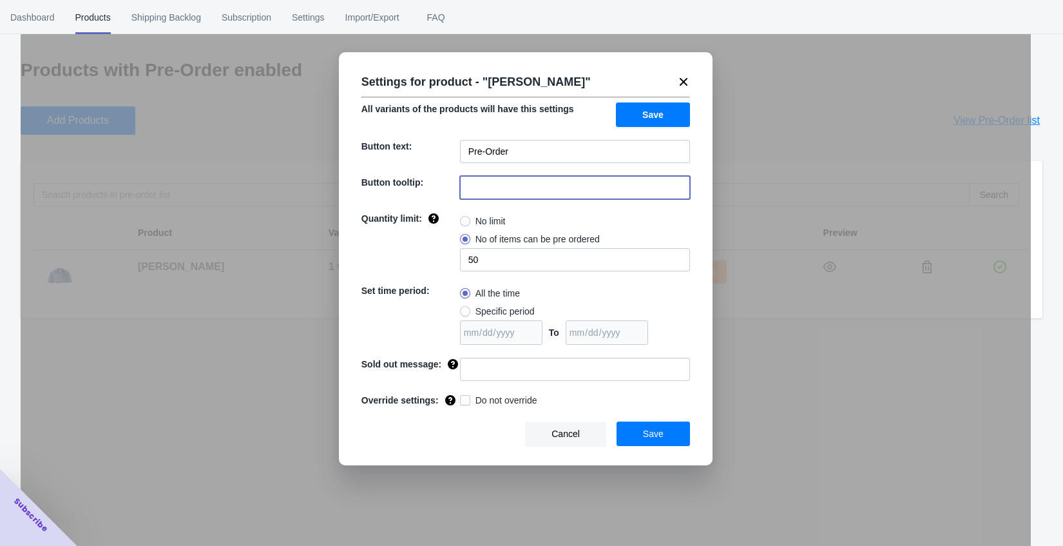
click at [552, 194] on input at bounding box center [575, 187] width 230 height 23
type input "10月下旬〜11月初旬配送予定"
click at [658, 318] on div "All the time Specific period To" at bounding box center [575, 314] width 230 height 61
click at [650, 409] on div "Do not override" at bounding box center [575, 401] width 230 height 15
click at [650, 421] on button "Save" at bounding box center [653, 433] width 73 height 24
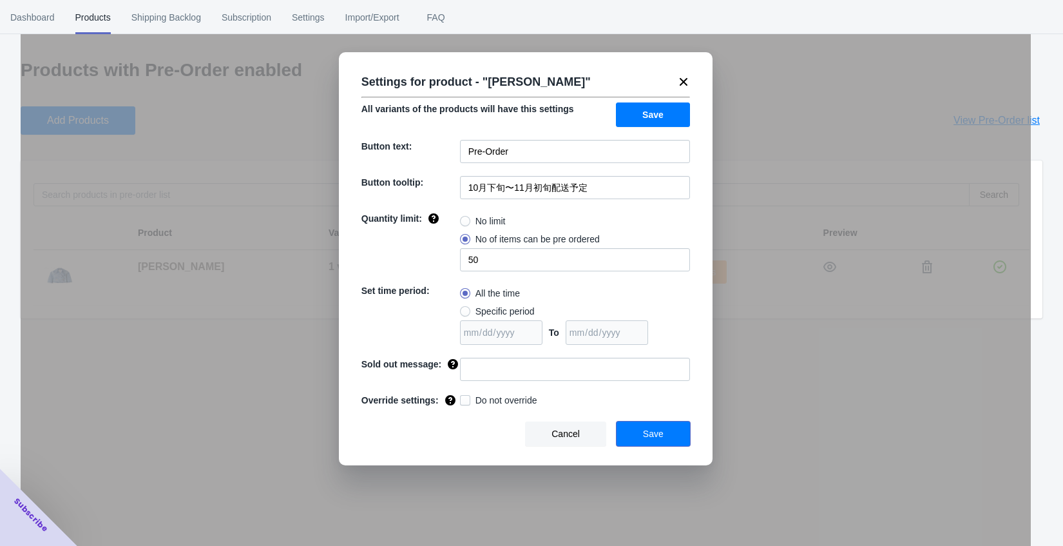
click at [650, 421] on span "Save" at bounding box center [653, 434] width 21 height 10
click at [472, 259] on input "50" at bounding box center [575, 259] width 230 height 23
type input "0"
radio input "true"
click at [507, 239] on span "No of items can be pre ordered" at bounding box center [538, 239] width 124 height 13
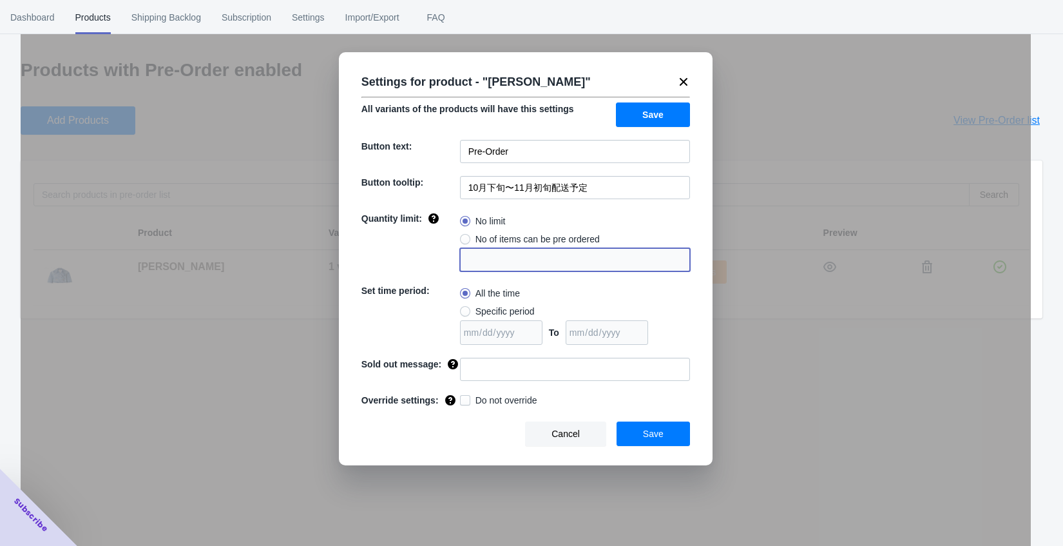
click at [464, 237] on input "No of items can be pre ordered" at bounding box center [463, 236] width 1 height 1
radio input "true"
type input "1"
click at [568, 264] on input "1" at bounding box center [575, 259] width 230 height 23
radio input "true"
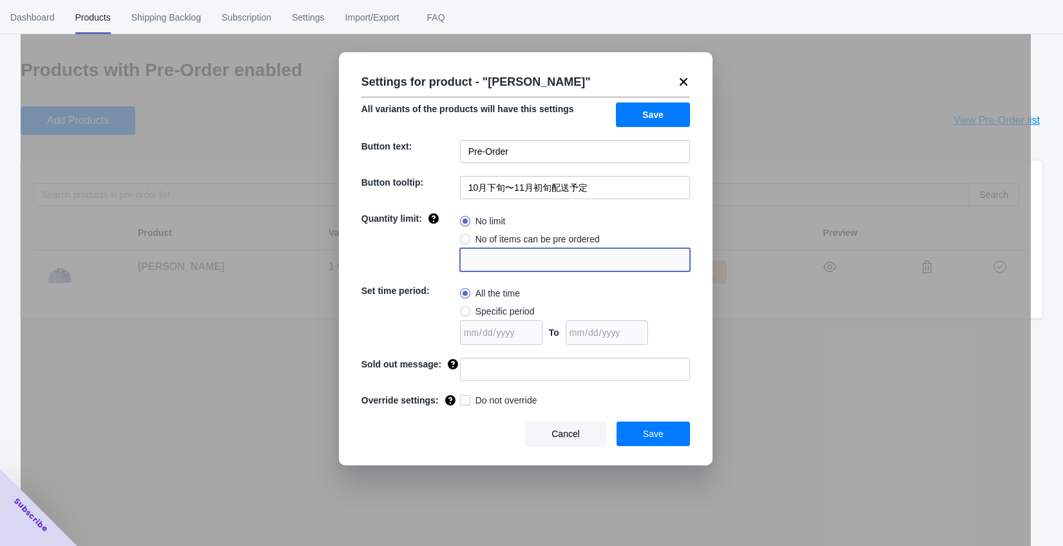
click at [498, 239] on span "No of items can be pre ordered" at bounding box center [538, 239] width 124 height 13
click at [464, 237] on input "No of items can be pre ordered" at bounding box center [463, 236] width 1 height 1
radio input "true"
click at [498, 257] on input "1" at bounding box center [575, 259] width 230 height 23
type input "10"
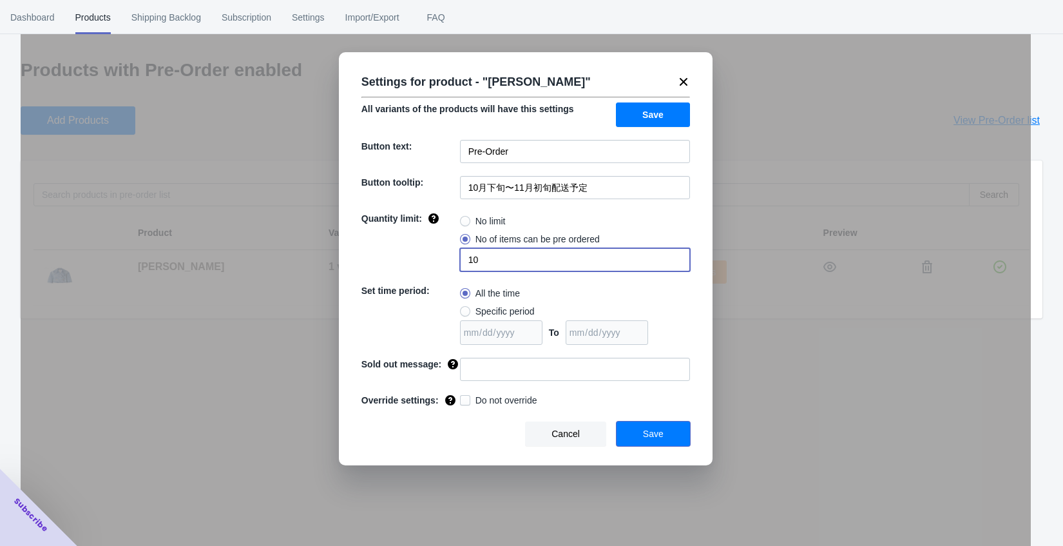
click at [657, 421] on span "Save" at bounding box center [653, 434] width 21 height 10
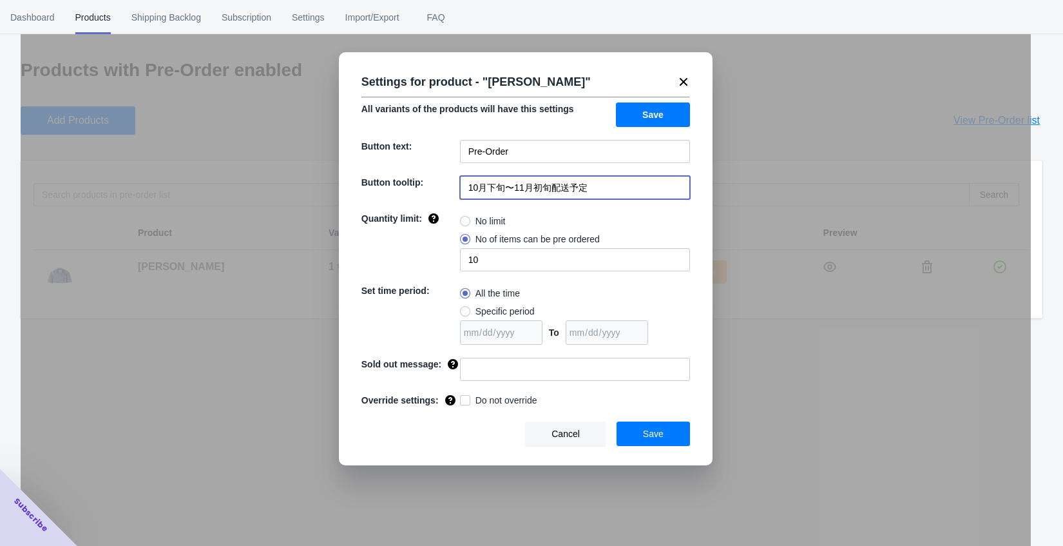
click at [598, 180] on input "10月下旬〜11月初旬配送予定" at bounding box center [575, 187] width 230 height 23
click at [573, 213] on div "No limit" at bounding box center [575, 221] width 230 height 18
click at [644, 421] on span "Save" at bounding box center [653, 434] width 21 height 10
click at [691, 81] on div "Settings for product - " Jo Jacket " All variants of the products will have thi…" at bounding box center [526, 258] width 374 height 413
click at [684, 80] on icon at bounding box center [684, 82] width 8 height 8
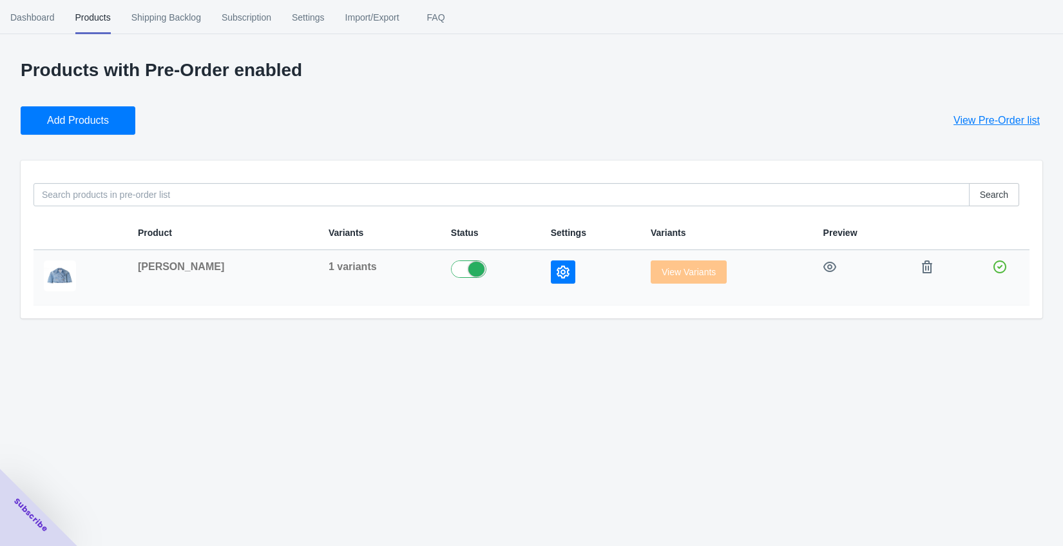
click at [541, 277] on td at bounding box center [591, 277] width 100 height 55
click at [551, 276] on button "button" at bounding box center [563, 271] width 24 height 23
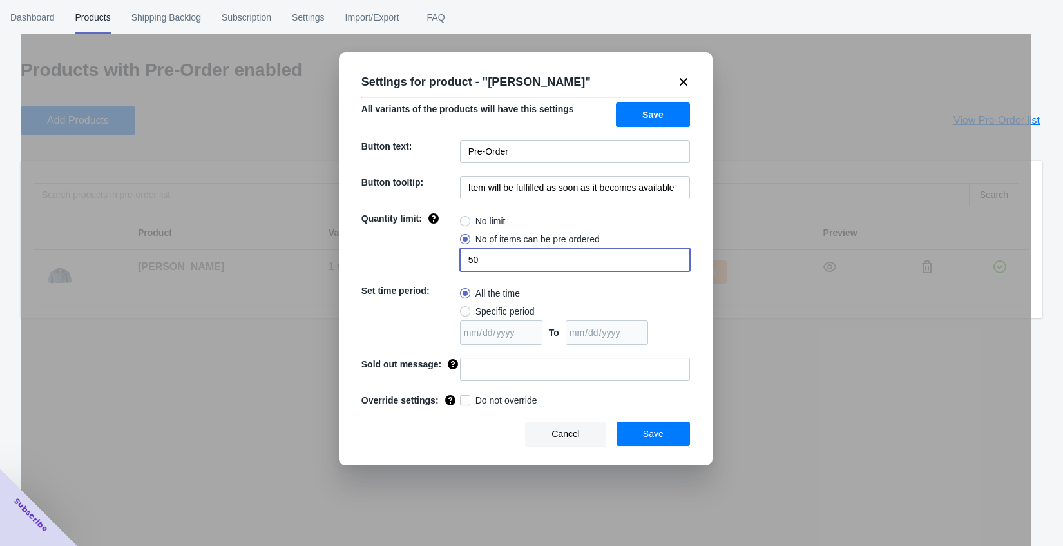
click at [483, 255] on input "50" at bounding box center [575, 259] width 230 height 23
type input "20"
click at [649, 421] on span "Save" at bounding box center [653, 434] width 21 height 10
click at [665, 110] on button "Save" at bounding box center [653, 114] width 74 height 24
click at [506, 252] on input "20" at bounding box center [575, 259] width 230 height 23
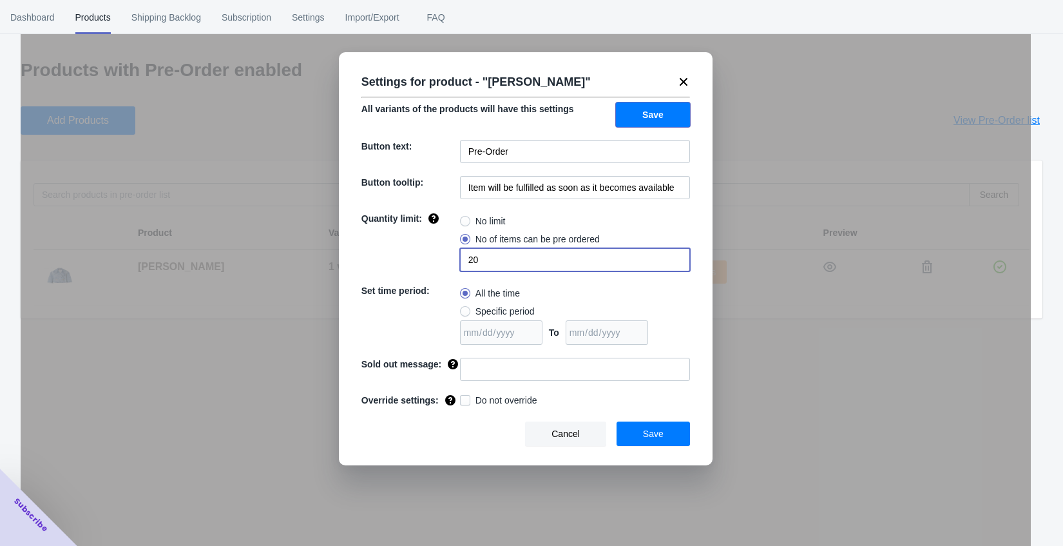
click at [655, 121] on button "Save" at bounding box center [653, 114] width 74 height 24
click at [691, 81] on div "Settings for product - " Jo Jacket " All variants of the products will have thi…" at bounding box center [526, 258] width 374 height 413
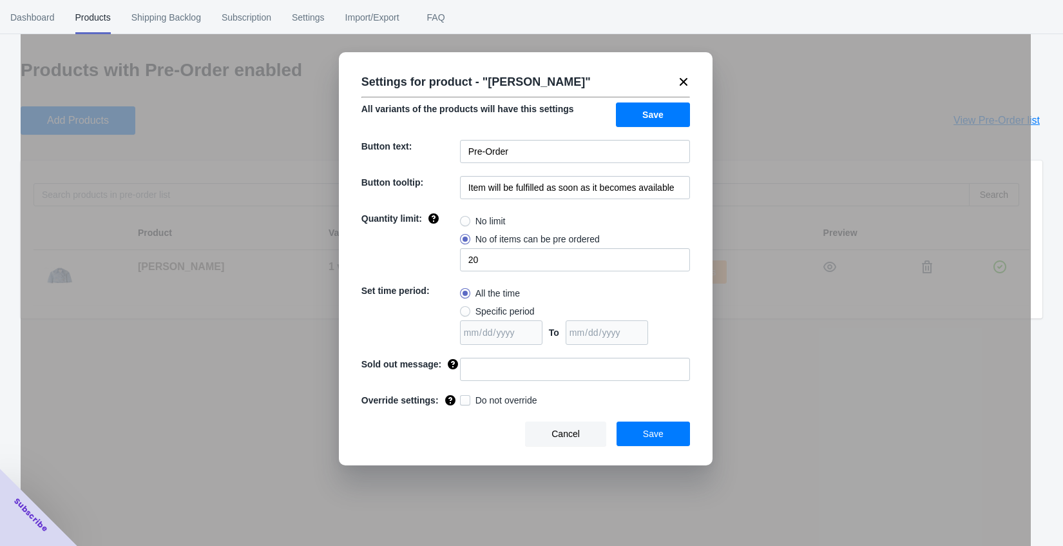
click at [689, 80] on icon at bounding box center [683, 81] width 13 height 13
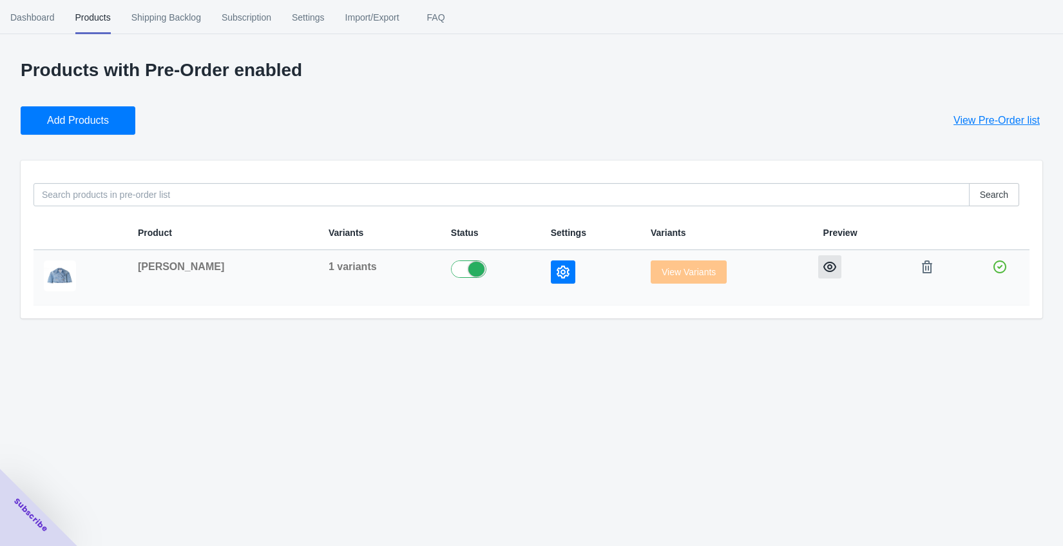
click at [819, 266] on icon "button" at bounding box center [830, 266] width 13 height 13
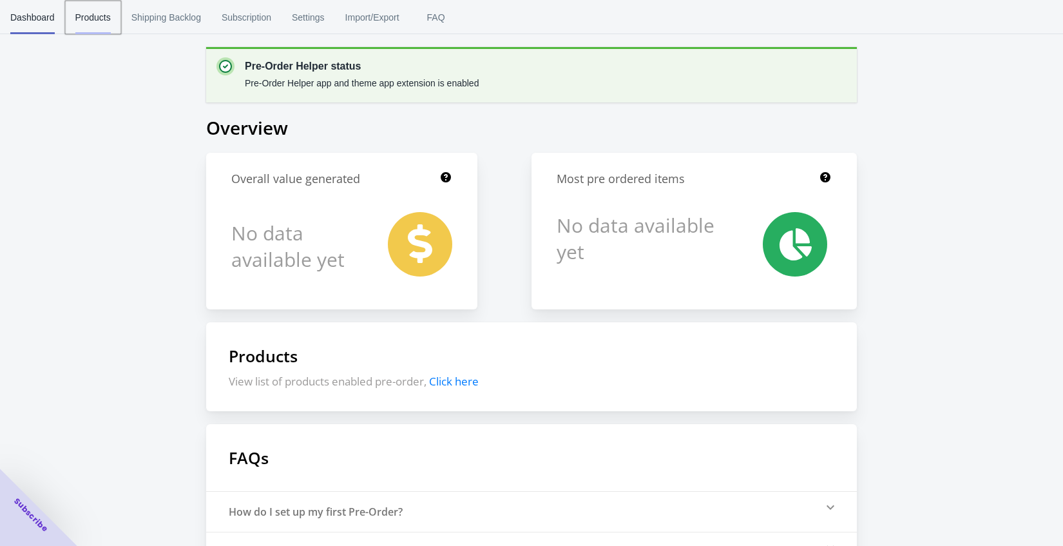
click at [92, 10] on span "Products" at bounding box center [92, 18] width 35 height 34
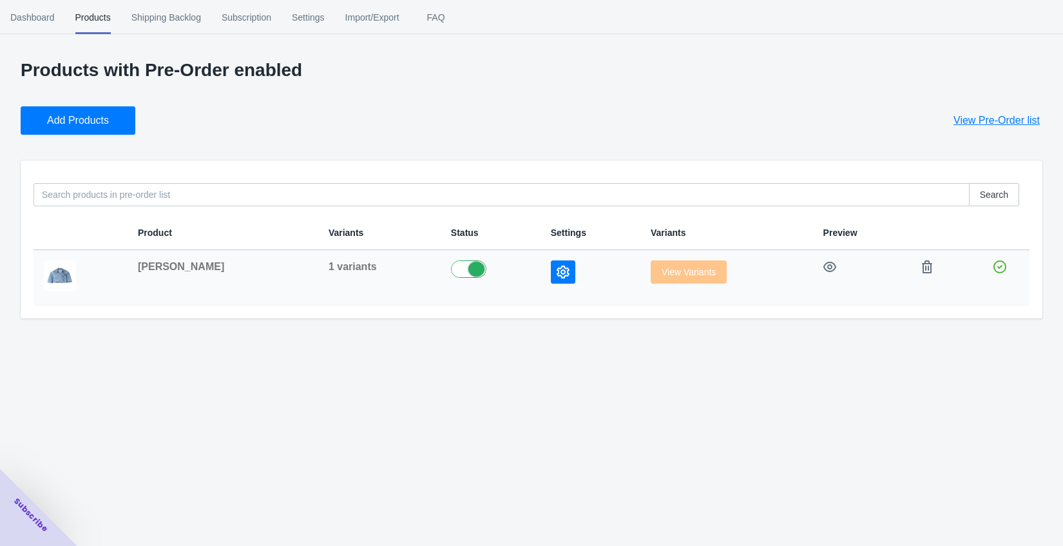
click at [451, 269] on label at bounding box center [490, 267] width 79 height 15
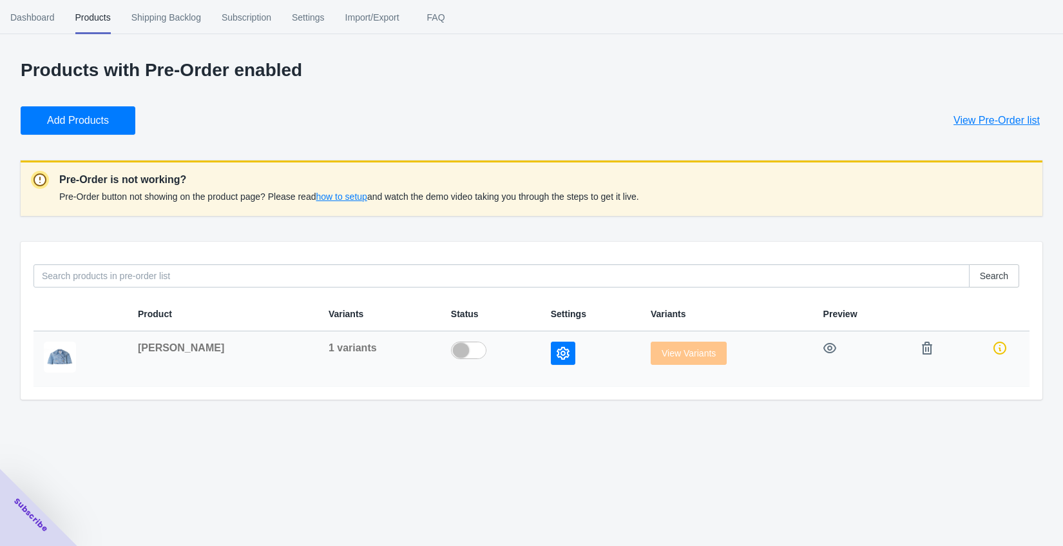
click at [451, 342] on label at bounding box center [490, 349] width 79 height 15
checkbox input "true"
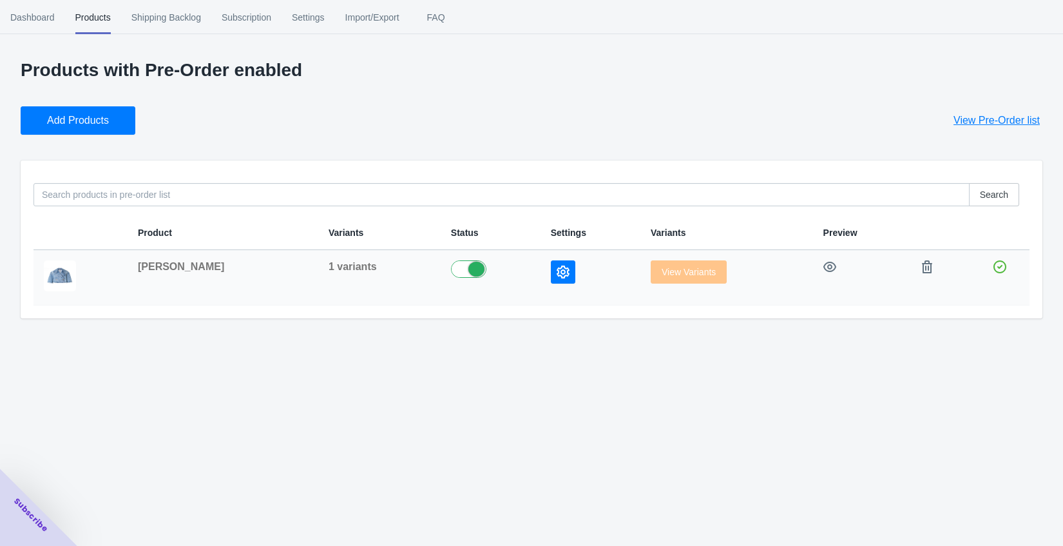
click at [541, 276] on td at bounding box center [591, 277] width 100 height 55
click at [551, 276] on button "button" at bounding box center [563, 271] width 24 height 23
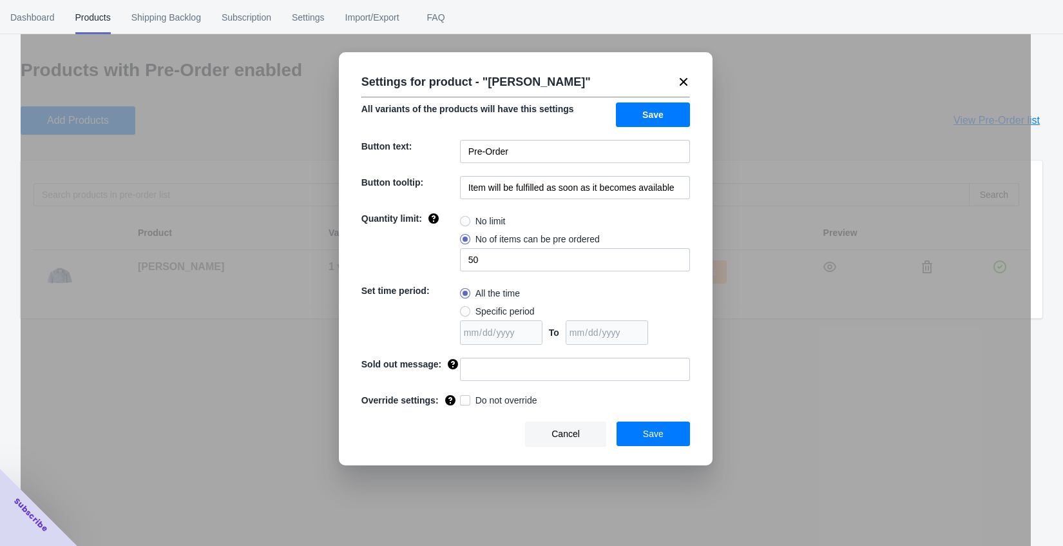
click at [470, 219] on span at bounding box center [465, 221] width 10 height 10
click at [464, 218] on input "No limit" at bounding box center [463, 218] width 1 height 1
radio input "true"
click at [469, 235] on span at bounding box center [465, 239] width 10 height 10
click at [466, 238] on span at bounding box center [465, 239] width 10 height 10
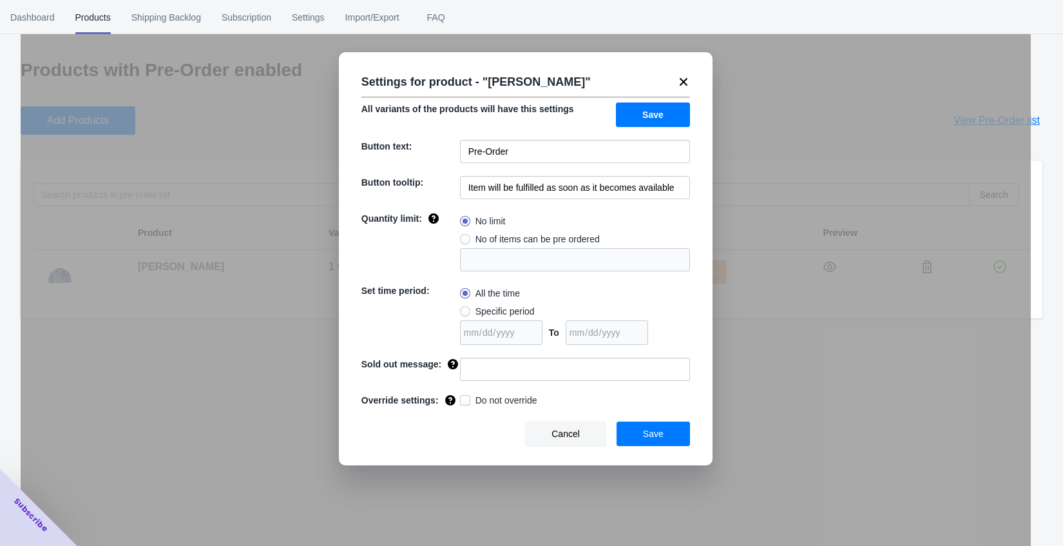
click at [464, 237] on input "No of items can be pre ordered" at bounding box center [463, 236] width 1 height 1
radio input "true"
type input "1"
click at [635, 436] on button "Save" at bounding box center [653, 433] width 73 height 24
click at [628, 443] on button "Save" at bounding box center [653, 433] width 73 height 24
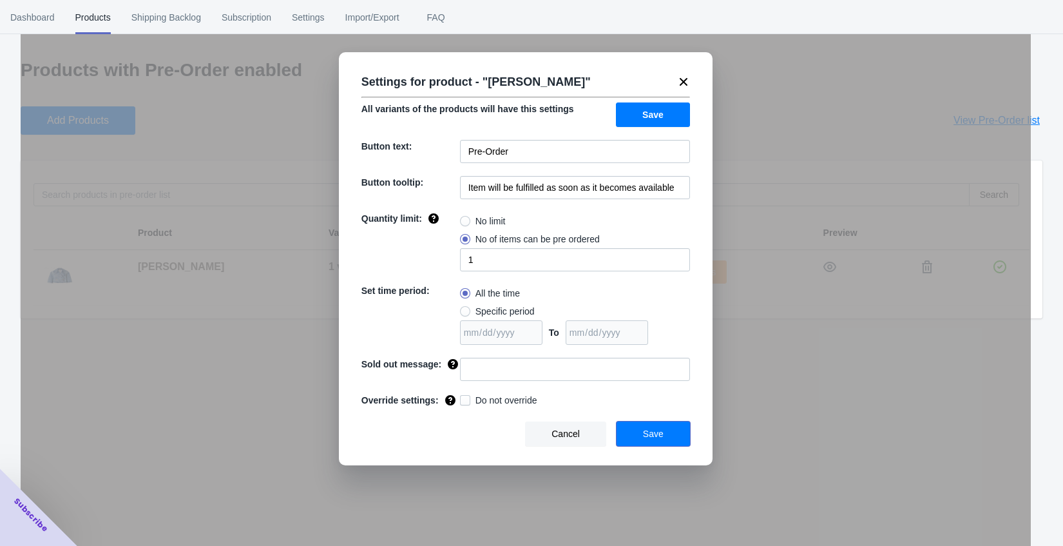
click at [628, 443] on button "Save" at bounding box center [653, 433] width 73 height 24
click at [585, 439] on button "Cancel" at bounding box center [565, 433] width 81 height 24
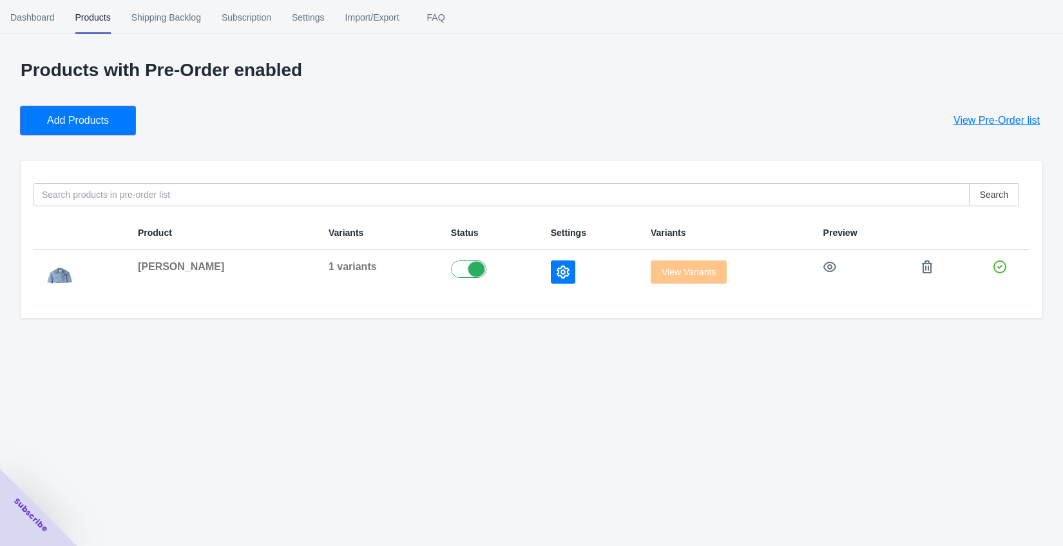
click at [101, 118] on span "Add Products" at bounding box center [78, 120] width 62 height 13
click at [296, 131] on div "Add Products View Pre-Order list" at bounding box center [526, 115] width 1032 height 39
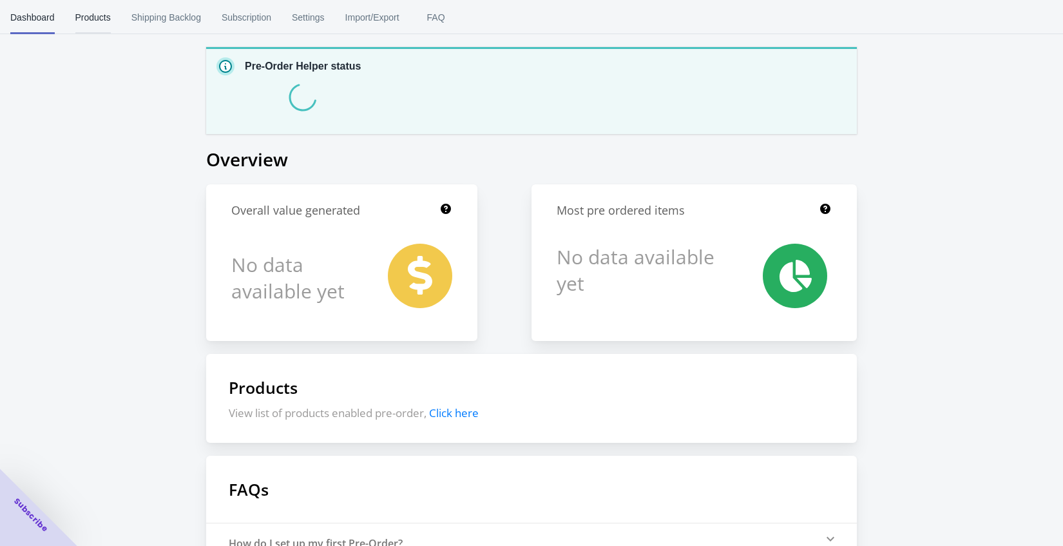
click at [90, 16] on span "Products" at bounding box center [92, 18] width 35 height 34
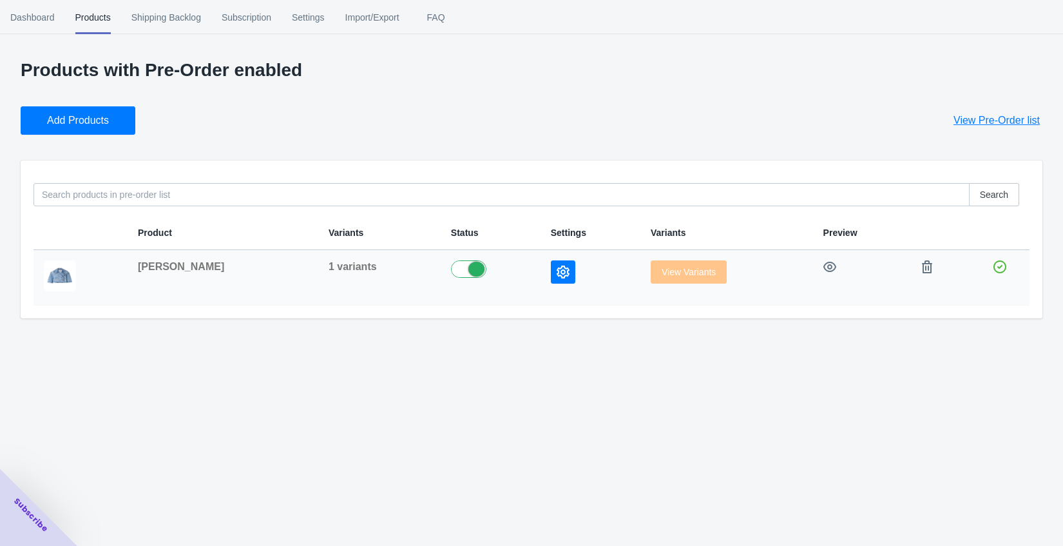
click at [911, 266] on td at bounding box center [941, 277] width 60 height 55
click at [923, 266] on icon "button" at bounding box center [927, 266] width 13 height 13
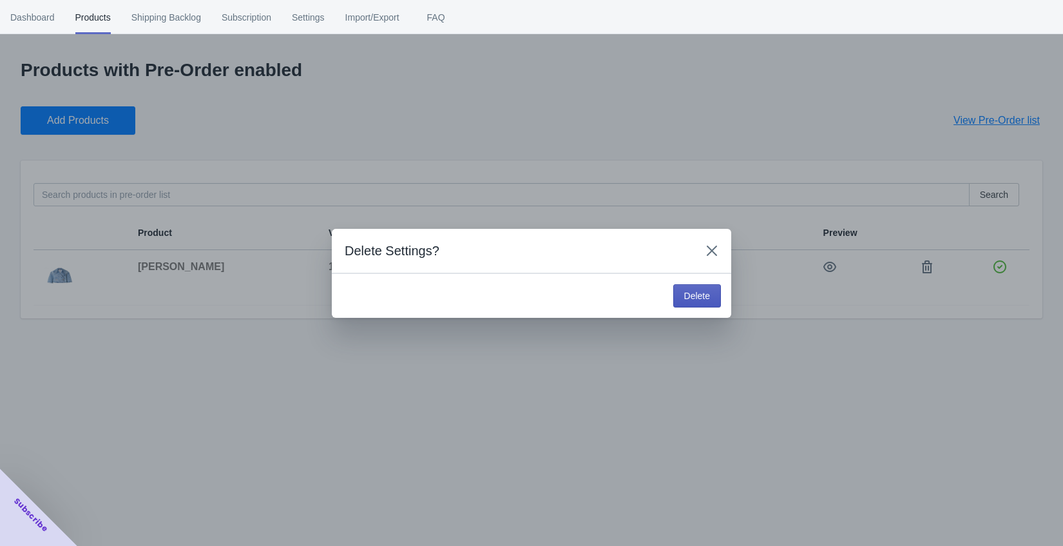
click at [701, 303] on button "Delete" at bounding box center [697, 295] width 48 height 23
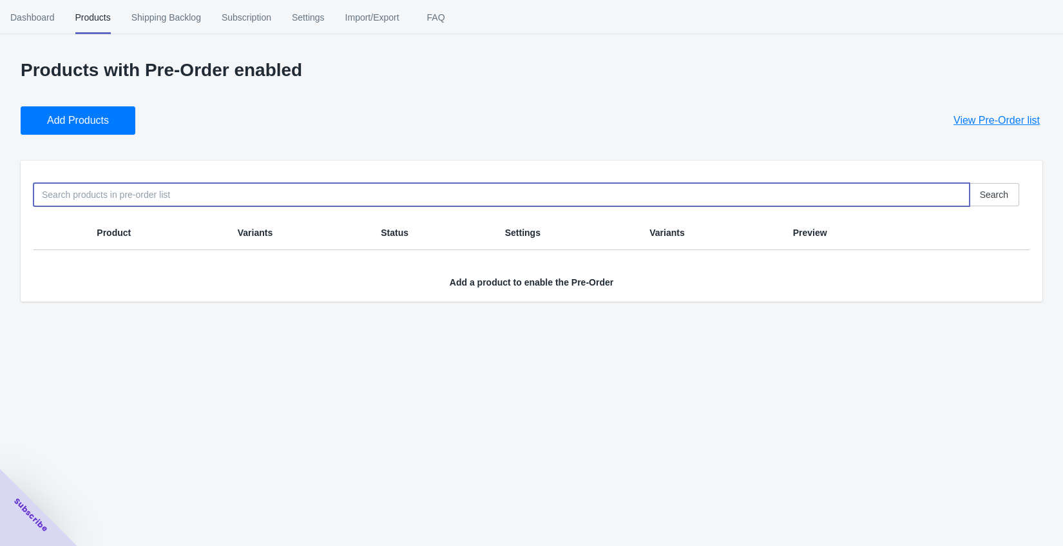
click at [281, 183] on input at bounding box center [502, 194] width 936 height 23
type input "[PERSON_NAME]"
click at [131, 131] on button "Add Products" at bounding box center [78, 120] width 115 height 28
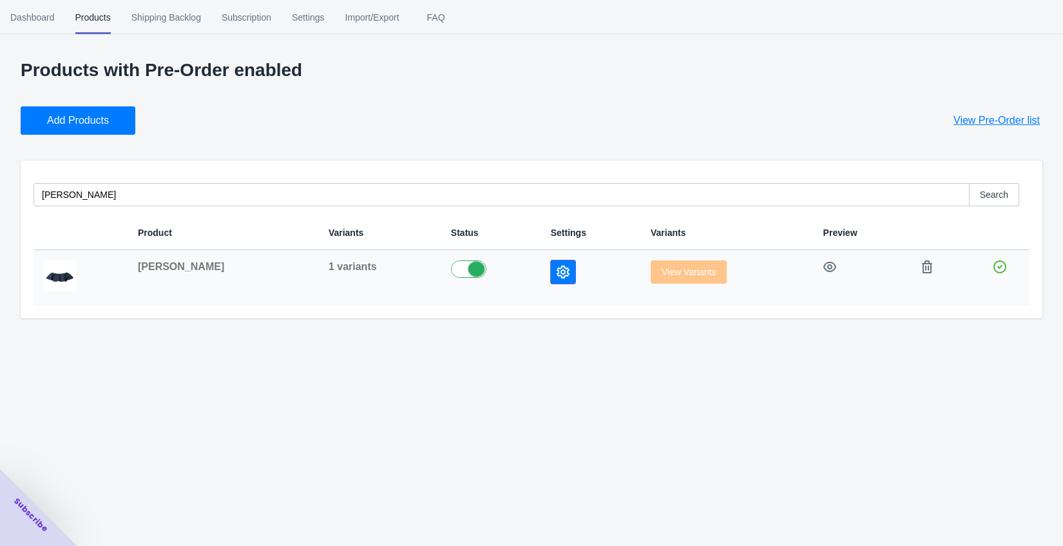
click at [557, 266] on icon "button" at bounding box center [563, 272] width 13 height 13
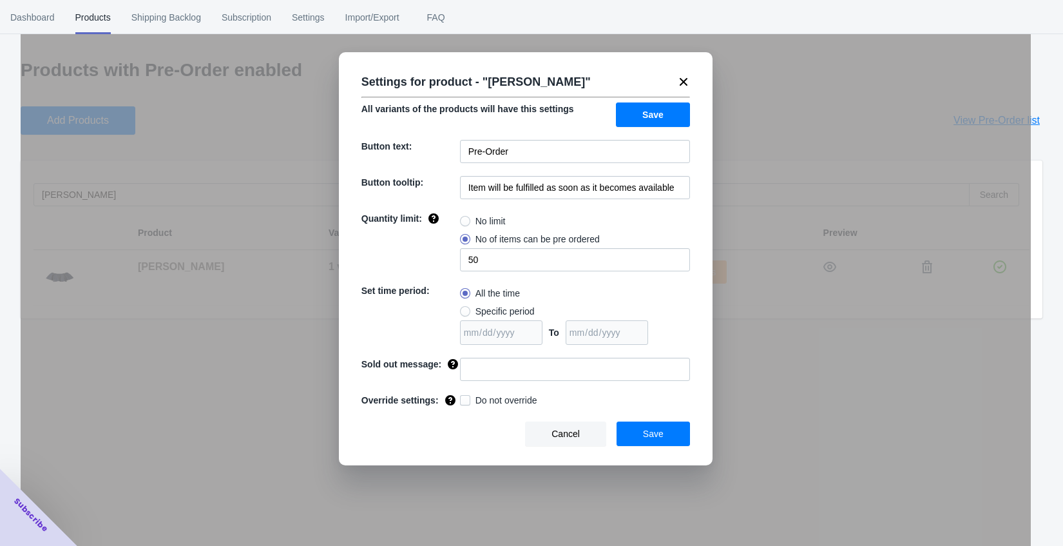
click at [533, 175] on div "Settings for product - " [PERSON_NAME] " All variants of the products will have…" at bounding box center [526, 258] width 374 height 413
click at [533, 176] on input "Item will be fulfilled as soon as it becomes available" at bounding box center [575, 187] width 230 height 23
click at [534, 182] on input "Item will be fulfilled as soon as it becomes available" at bounding box center [575, 187] width 230 height 23
type input "1"
paste input "10月下旬〜11月初旬配送予定"
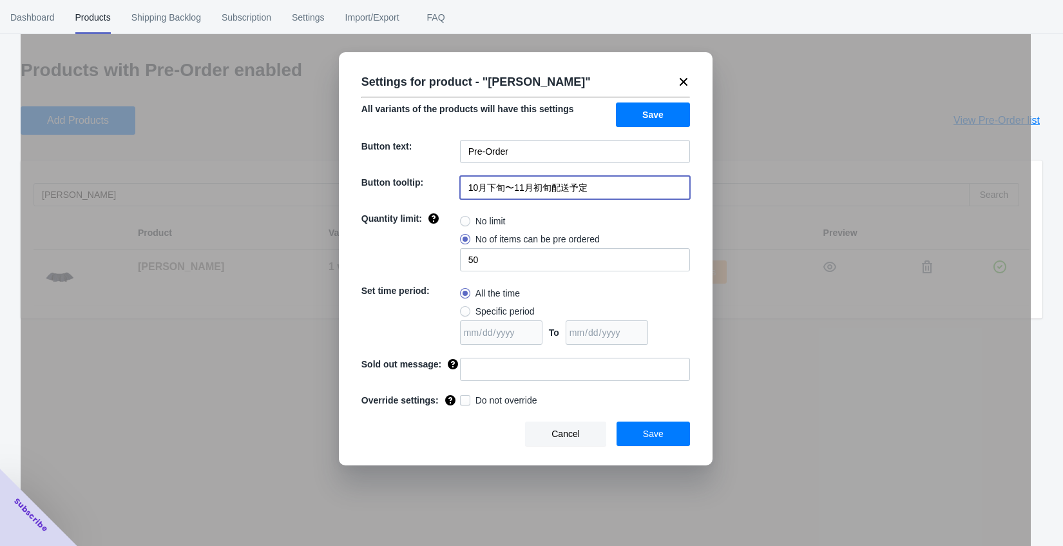
type input "10月下旬〜11月初旬配送予定"
click at [652, 423] on div "Cancel Save" at bounding box center [520, 428] width 339 height 35
click at [652, 434] on span "Save" at bounding box center [653, 434] width 21 height 10
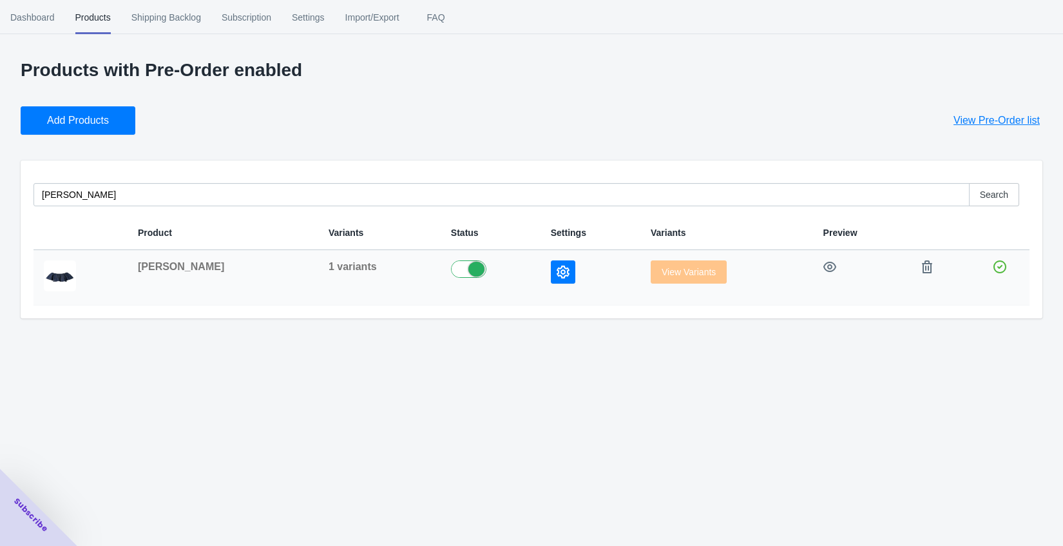
click at [551, 280] on button "button" at bounding box center [563, 271] width 24 height 23
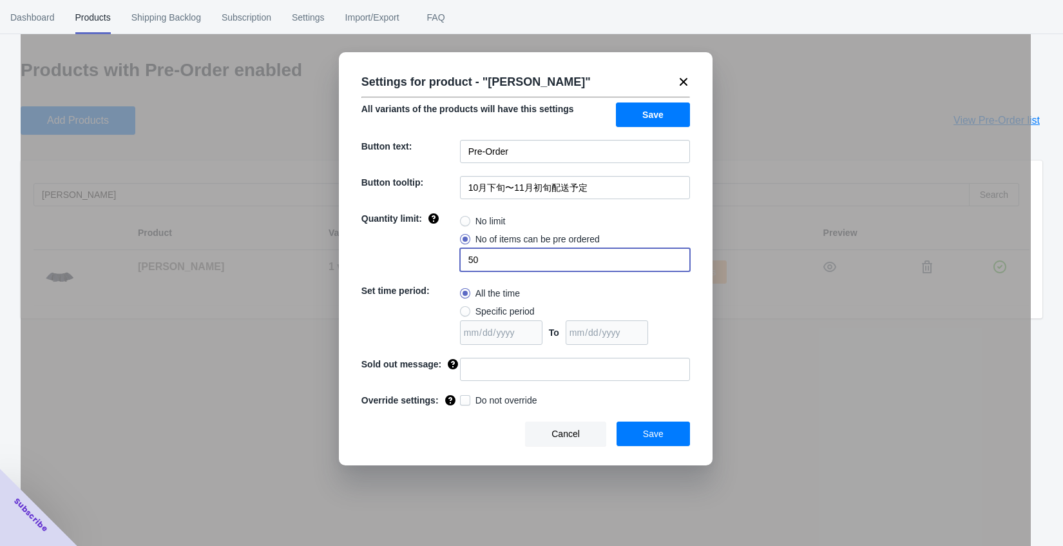
click at [507, 254] on input "50" at bounding box center [575, 259] width 230 height 23
type input "10"
click at [661, 445] on button "Save" at bounding box center [653, 433] width 73 height 24
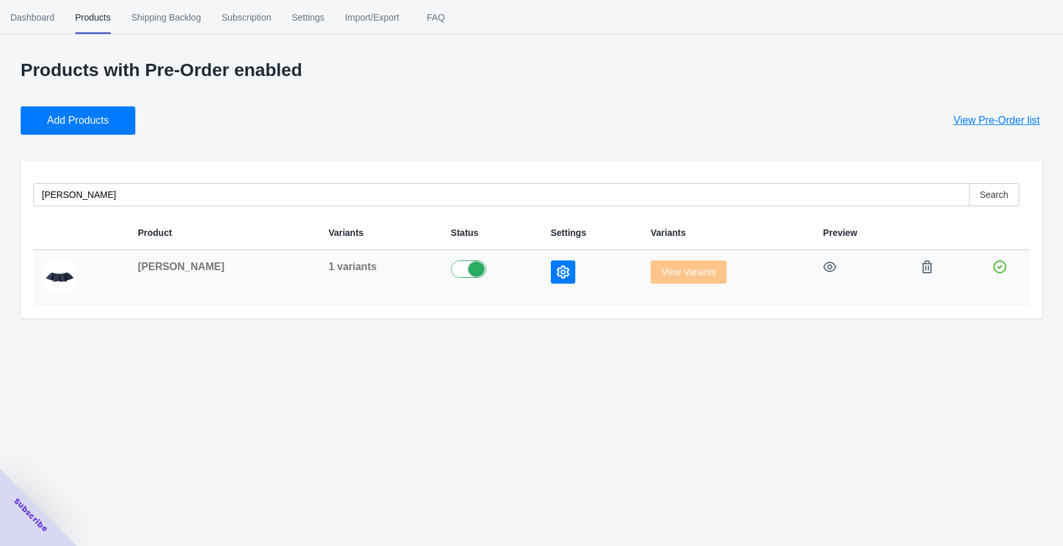
click at [827, 268] on td at bounding box center [861, 277] width 97 height 55
click at [823, 267] on td at bounding box center [861, 277] width 97 height 55
click at [824, 267] on icon "button" at bounding box center [830, 267] width 13 height 10
click at [922, 270] on button "button" at bounding box center [927, 266] width 23 height 23
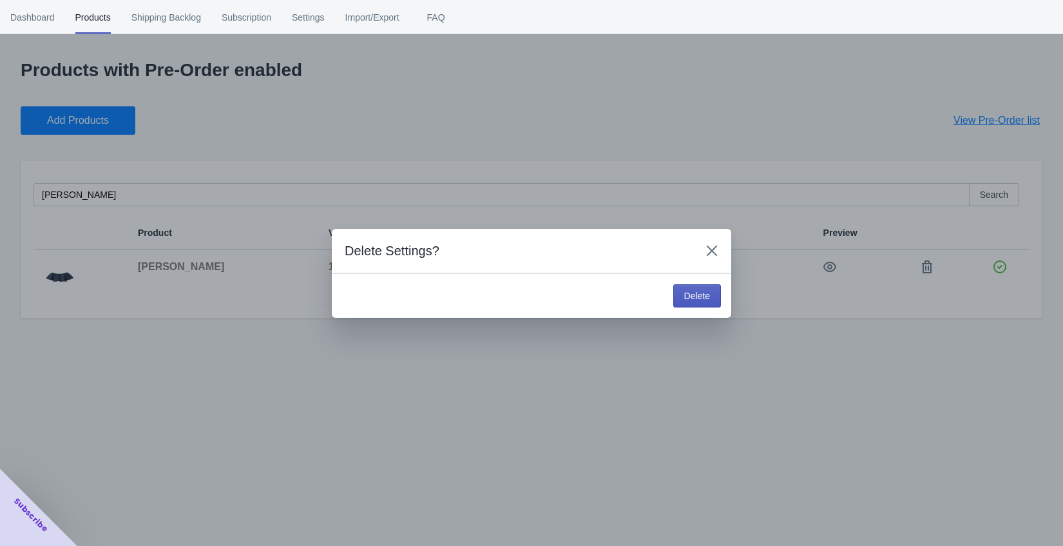
click at [696, 298] on span "Delete" at bounding box center [697, 296] width 26 height 10
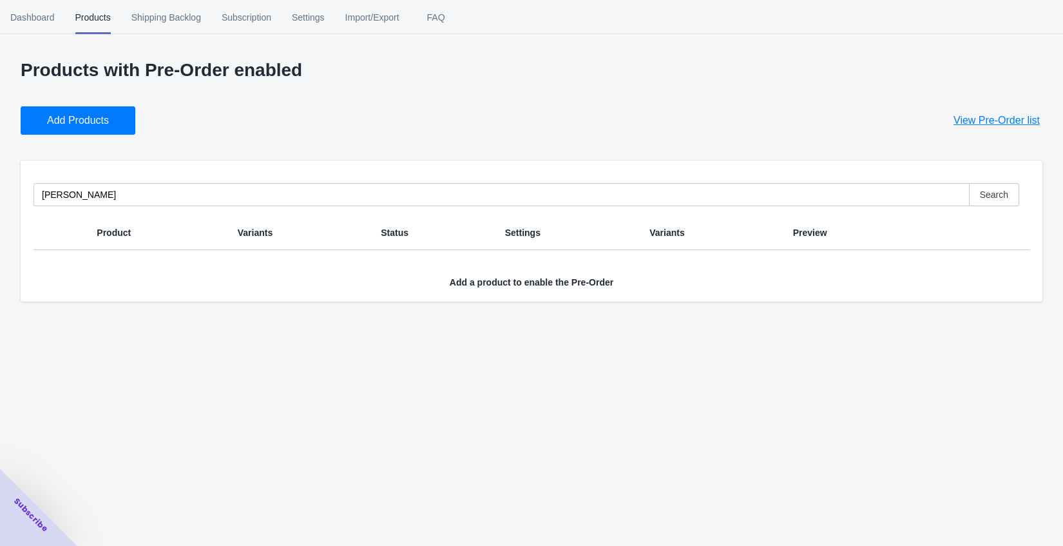
click at [70, 125] on span "Add Products" at bounding box center [78, 120] width 62 height 13
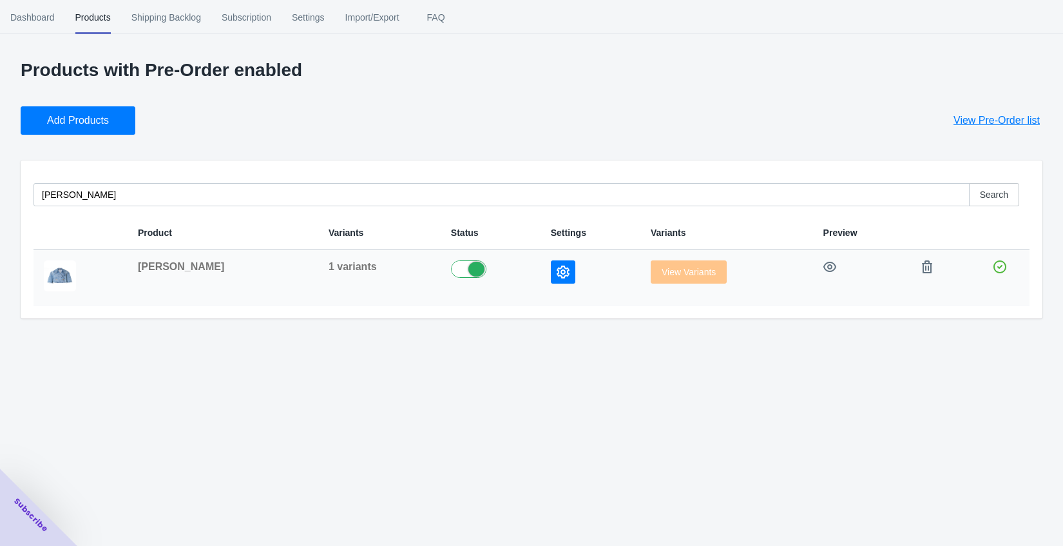
click at [183, 267] on span "[PERSON_NAME]" at bounding box center [181, 266] width 86 height 11
click at [557, 268] on icon "button" at bounding box center [563, 272] width 13 height 13
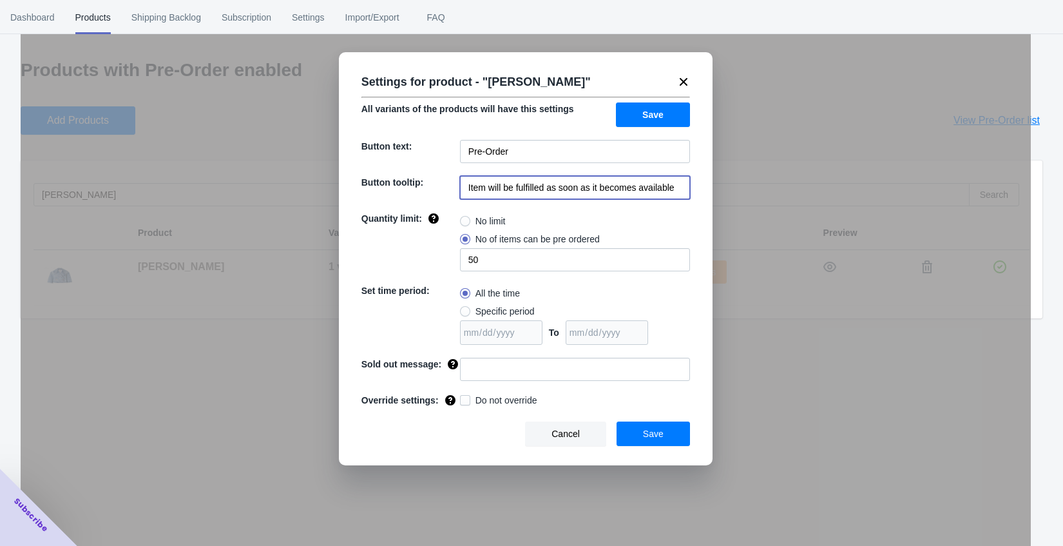
click at [535, 191] on input "Item will be fulfilled as soon as it becomes available" at bounding box center [575, 187] width 230 height 23
click at [535, 191] on input at bounding box center [575, 187] width 230 height 23
paste input "10月下旬〜11月初旬配送予定"
type input "10月下旬〜11月初旬配送予定"
click at [653, 438] on span "Save" at bounding box center [653, 434] width 21 height 10
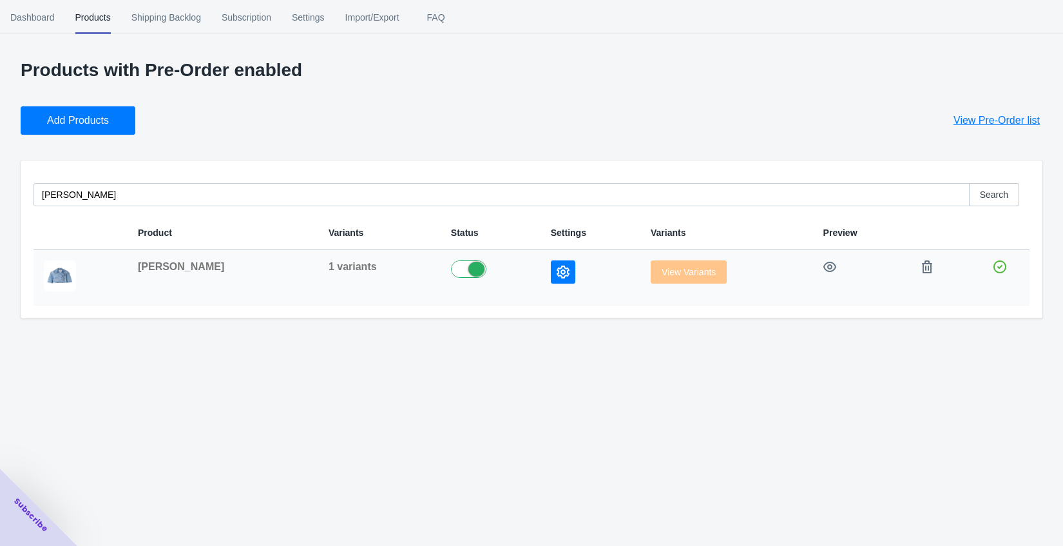
click at [557, 271] on icon "button" at bounding box center [563, 272] width 13 height 13
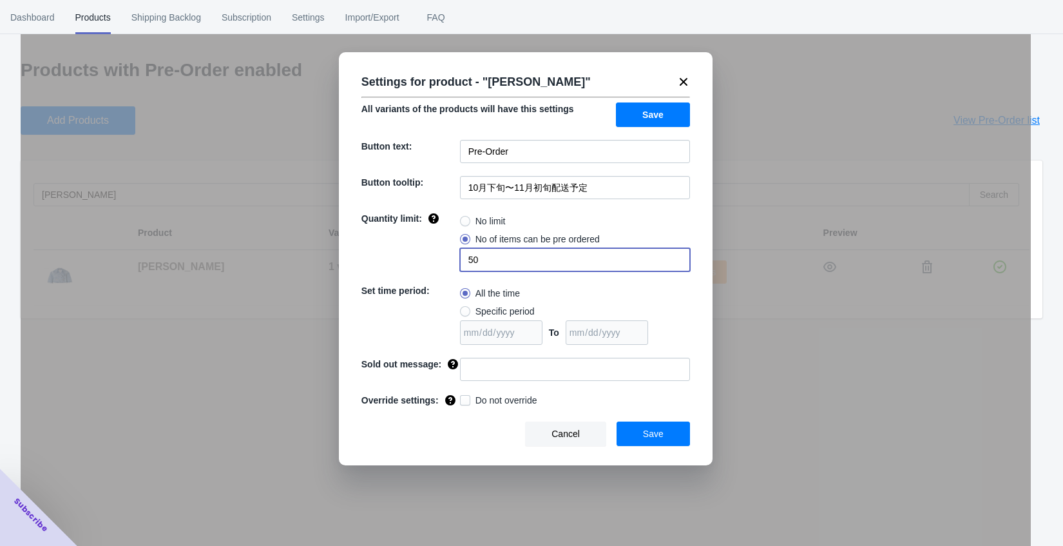
click at [474, 260] on input "50" at bounding box center [575, 259] width 230 height 23
type input "20"
click at [577, 370] on input at bounding box center [575, 369] width 230 height 23
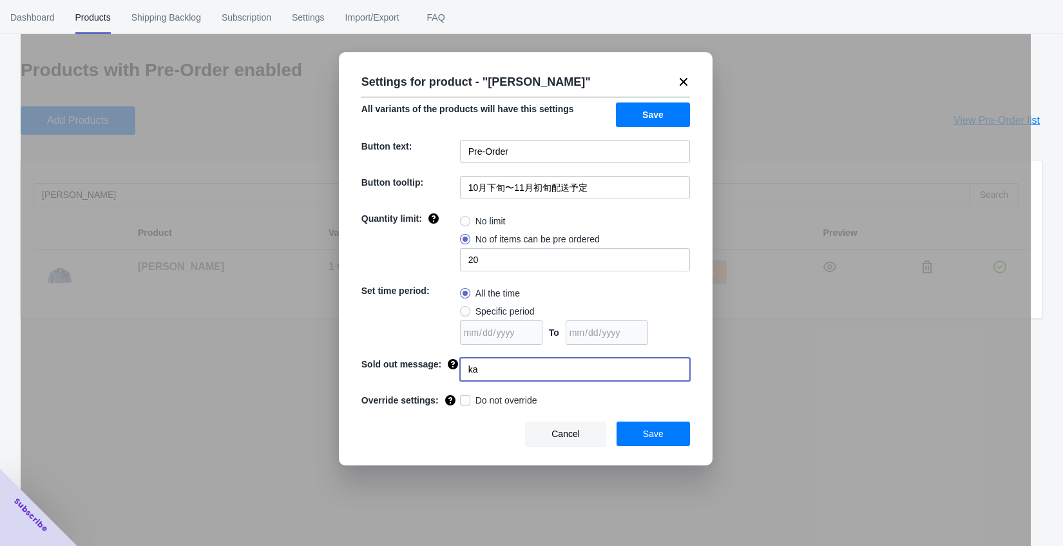
type input "k"
type input "完売"
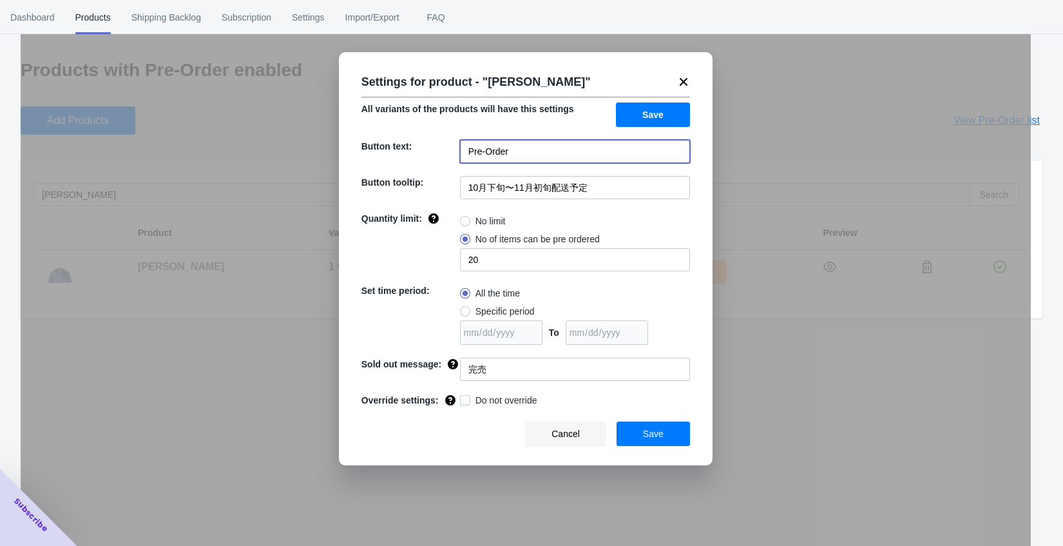
click at [532, 150] on input "Pre-Order" at bounding box center [575, 151] width 230 height 23
click at [644, 439] on span "Save" at bounding box center [653, 434] width 21 height 10
